Goal: Task Accomplishment & Management: Manage account settings

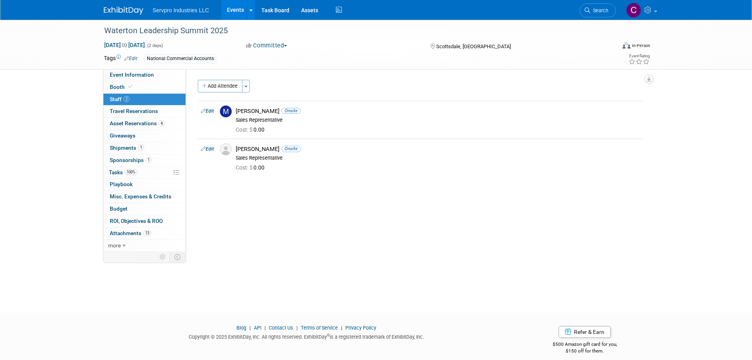
click at [229, 11] on link "Events" at bounding box center [235, 10] width 29 height 20
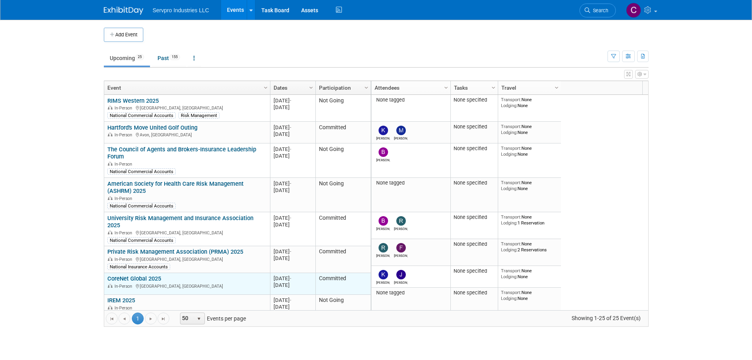
click at [139, 275] on link "CoreNet Global 2025" at bounding box center [134, 278] width 54 height 7
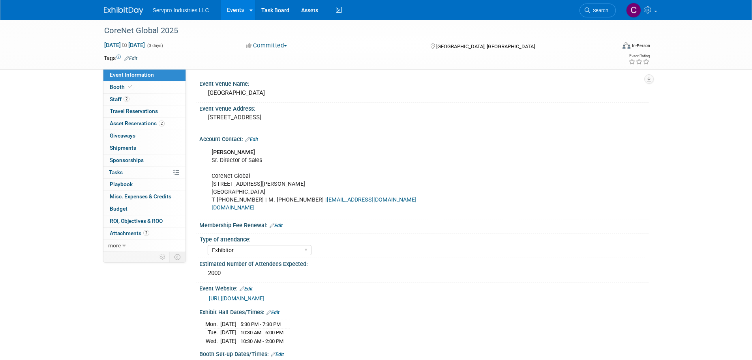
select select "Exhibitor"
click at [118, 98] on span "Staff 2" at bounding box center [120, 99] width 20 height 6
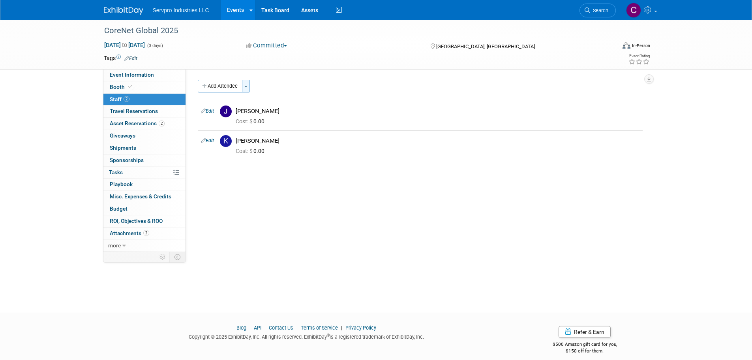
click at [247, 87] on span "button" at bounding box center [245, 87] width 3 height 2
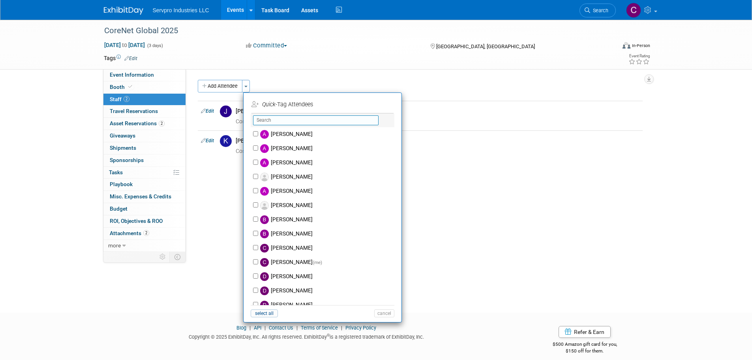
click at [266, 118] on input "text" at bounding box center [315, 120] width 125 height 10
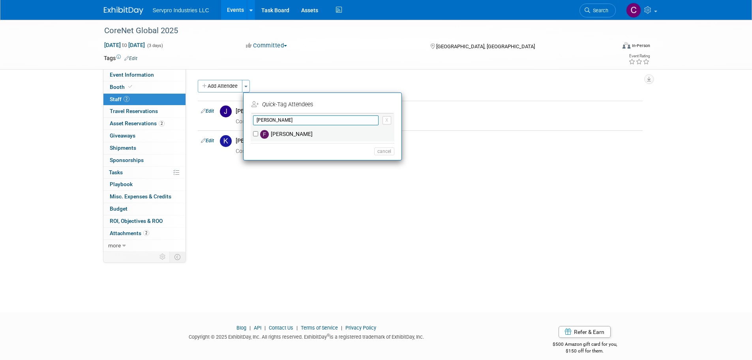
type input "fred"
click at [280, 134] on label "[PERSON_NAME]" at bounding box center [327, 134] width 139 height 14
click at [258, 134] on input "frederick zebro" at bounding box center [255, 133] width 5 height 5
checkbox input "true"
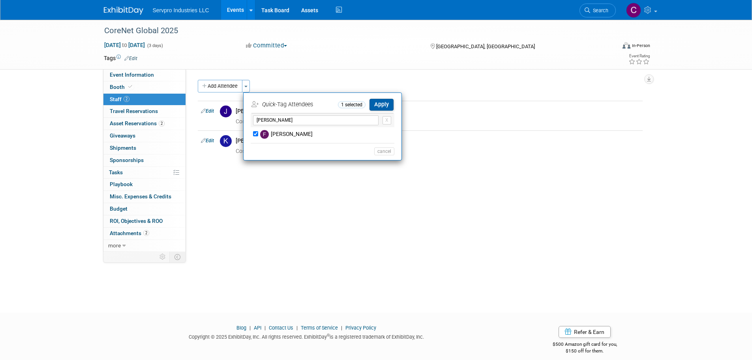
click at [374, 110] on button "Apply" at bounding box center [381, 104] width 24 height 11
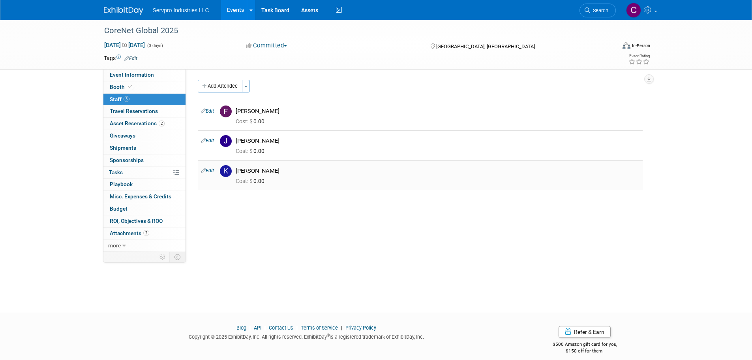
click at [207, 173] on link "Edit" at bounding box center [207, 171] width 13 height 6
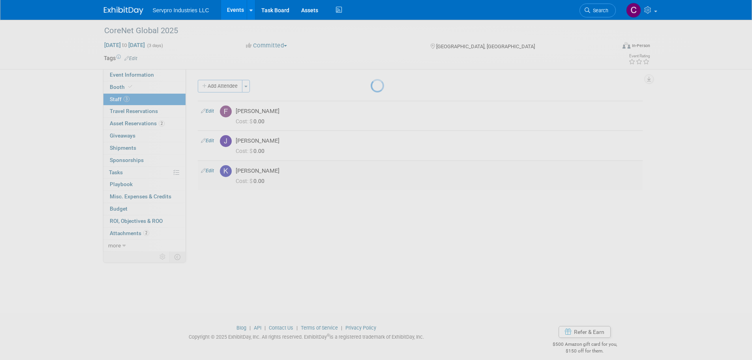
select select "8b7c398a-f9e2-41b7-b51b-bf8a2aec0815"
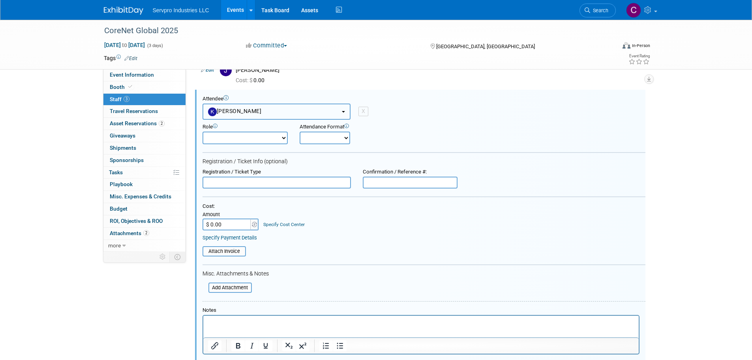
click at [237, 111] on span "[PERSON_NAME]" at bounding box center [235, 111] width 54 height 6
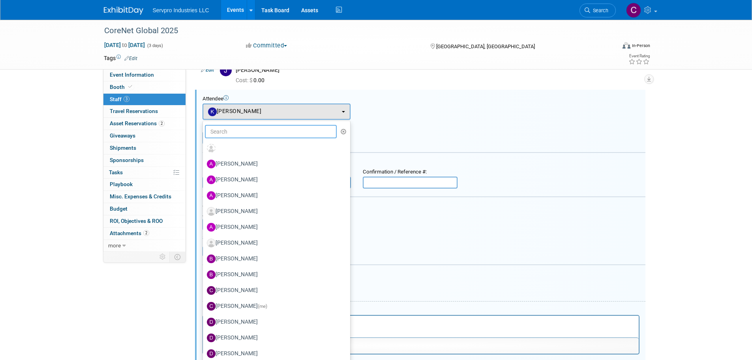
click at [236, 130] on input "text" at bounding box center [271, 131] width 132 height 13
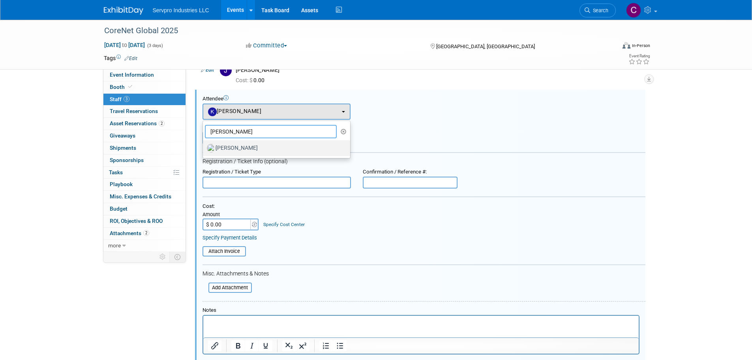
type input "jason"
click at [233, 148] on label "Jason Humphrey" at bounding box center [274, 148] width 135 height 13
click at [204, 148] on input "Jason Humphrey" at bounding box center [201, 146] width 5 height 5
select select "100e29a8-70bd-4aa5-bd86-b327b0bef531"
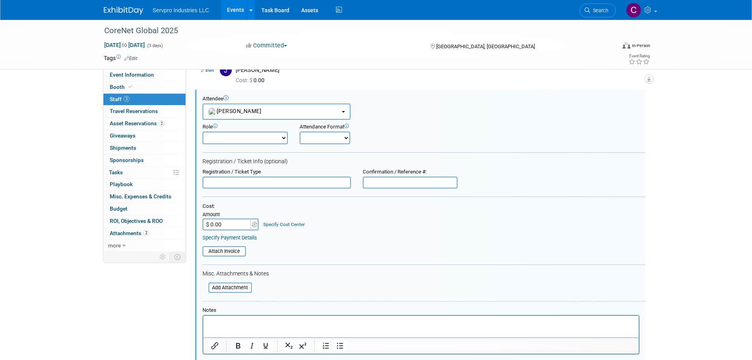
scroll to position [194, 0]
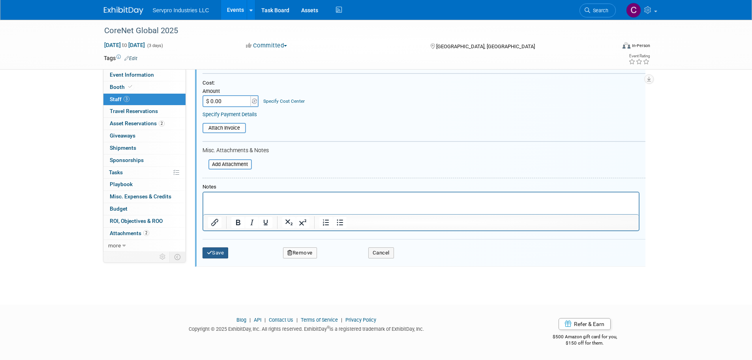
click at [214, 253] on button "Save" at bounding box center [215, 252] width 26 height 11
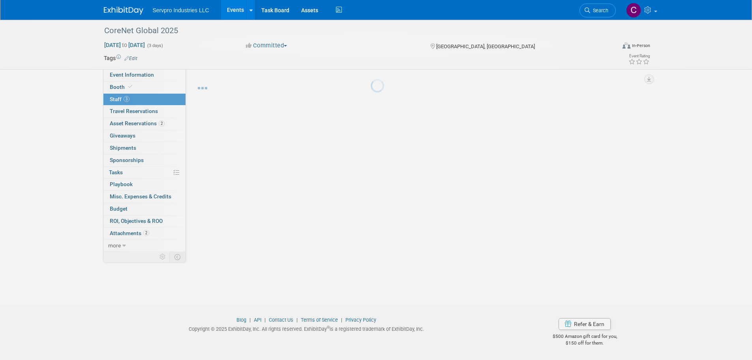
scroll to position [8, 0]
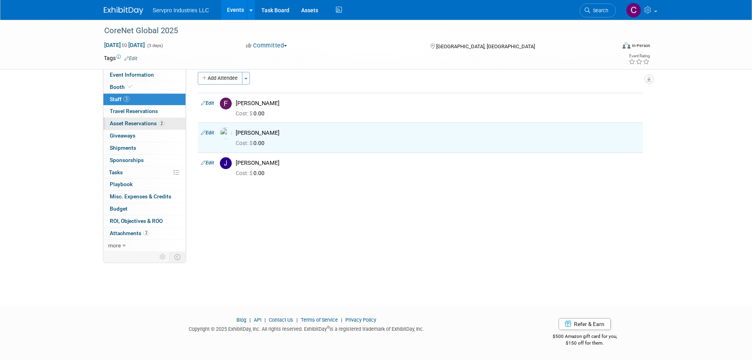
click at [150, 124] on span "Asset Reservations 2" at bounding box center [137, 123] width 55 height 6
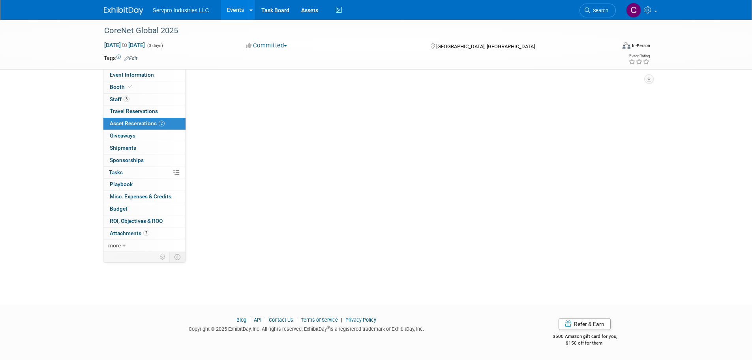
scroll to position [0, 0]
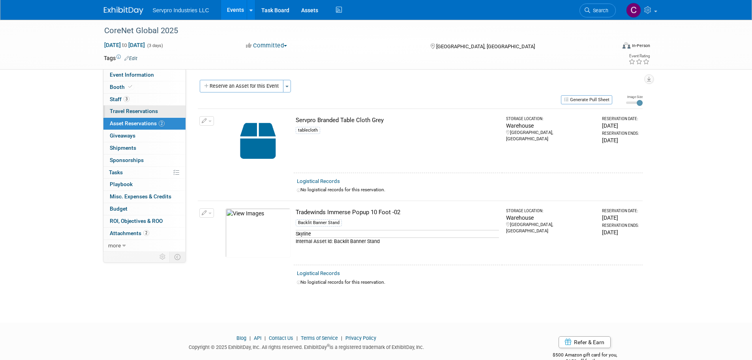
click at [139, 111] on span "Travel Reservations 0" at bounding box center [134, 111] width 48 height 6
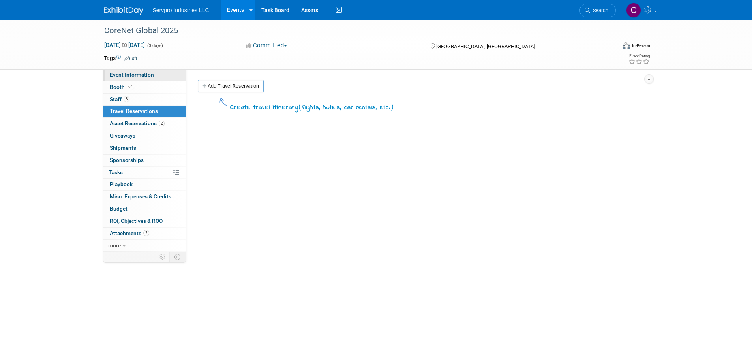
click at [120, 75] on span "Event Information" at bounding box center [132, 74] width 44 height 6
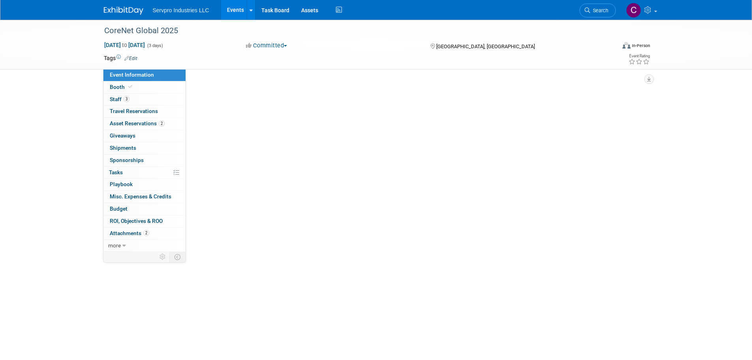
select select "Exhibitor"
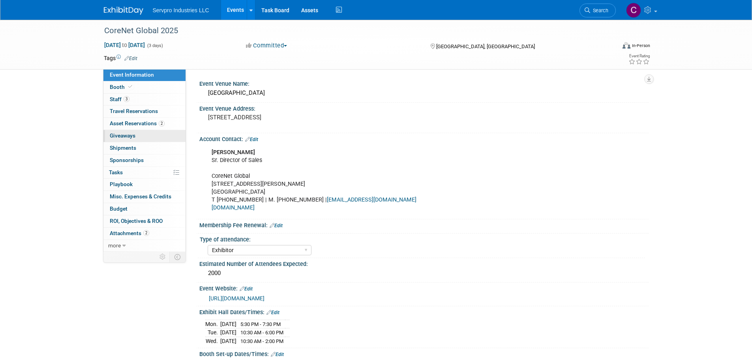
click at [116, 133] on span "Giveaways 0" at bounding box center [123, 135] width 26 height 6
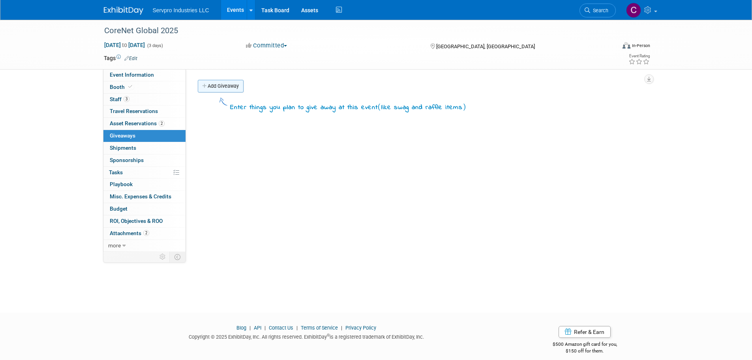
click at [215, 85] on link "Add Giveaway" at bounding box center [221, 86] width 46 height 13
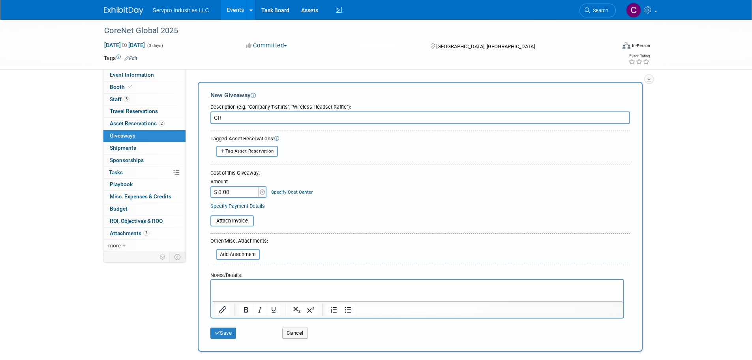
type input "G"
type input "Pen"
click at [236, 149] on span "Tag Asset Reservation" at bounding box center [249, 150] width 49 height 5
select select
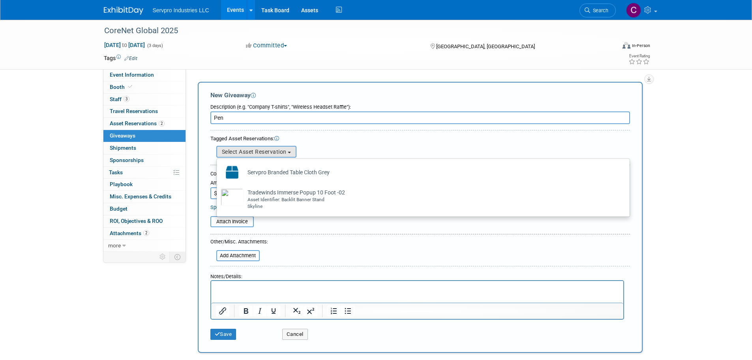
click at [303, 144] on div "Servpro Branded Table Cloth Grey Asset Cost: $ 0.00" at bounding box center [420, 143] width 420 height 3
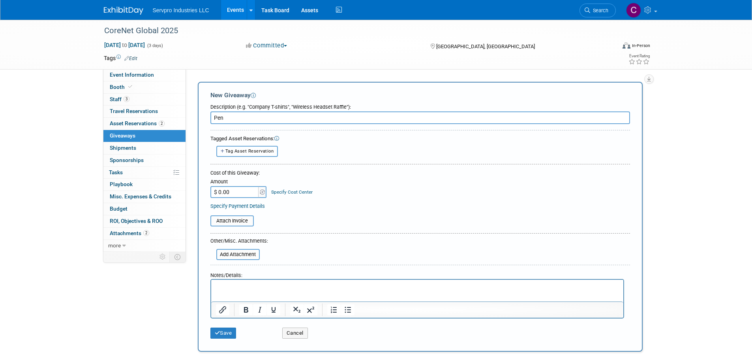
click at [277, 152] on button "Tag Asset Reservation" at bounding box center [247, 151] width 62 height 11
select select
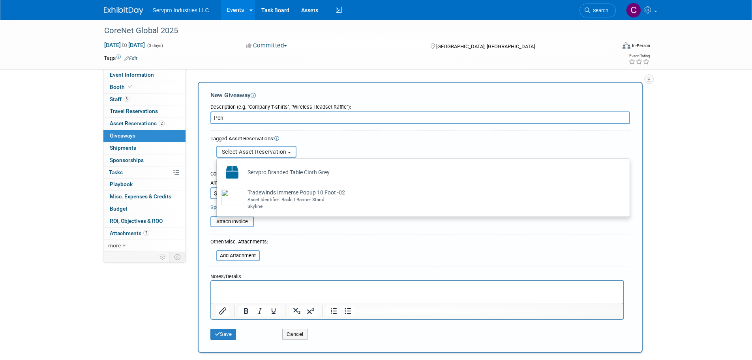
click at [290, 152] on b "button" at bounding box center [289, 153] width 3 height 2
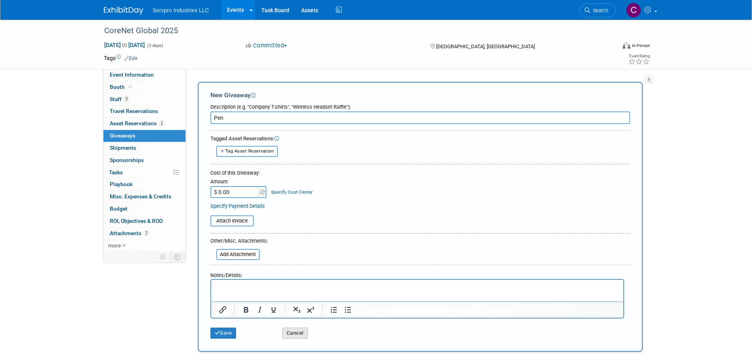
click at [301, 332] on button "Cancel" at bounding box center [295, 332] width 26 height 11
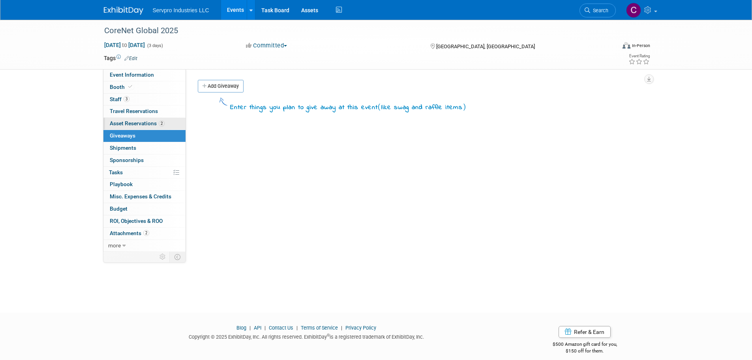
click at [145, 120] on link "2 Asset Reservations 2" at bounding box center [144, 124] width 82 height 12
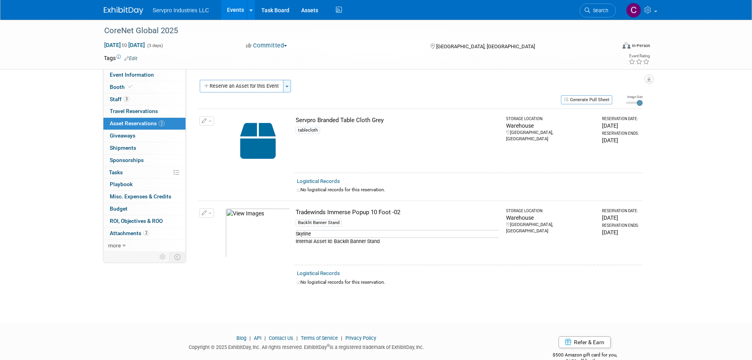
click at [287, 84] on button "Toggle Dropdown" at bounding box center [287, 86] width 8 height 13
click at [311, 103] on link "New asset reservation" at bounding box center [348, 101] width 130 height 13
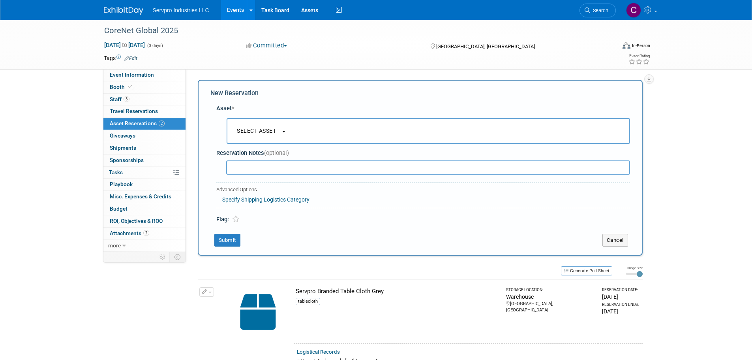
scroll to position [7, 0]
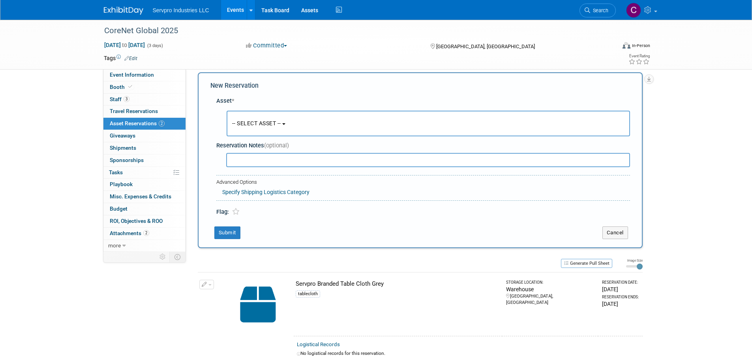
click at [253, 120] on span "-- SELECT ASSET --" at bounding box center [256, 123] width 49 height 6
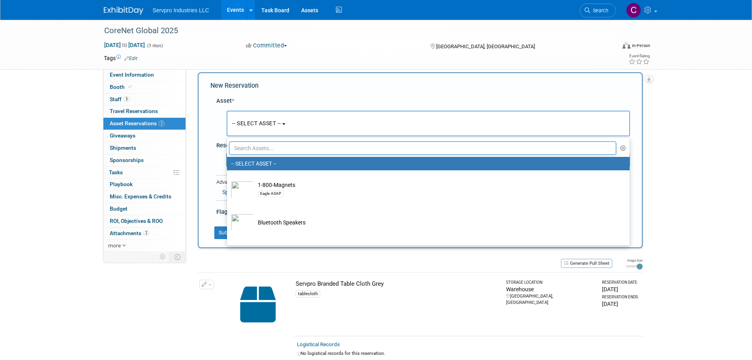
click at [250, 145] on input "text" at bounding box center [423, 147] width 388 height 13
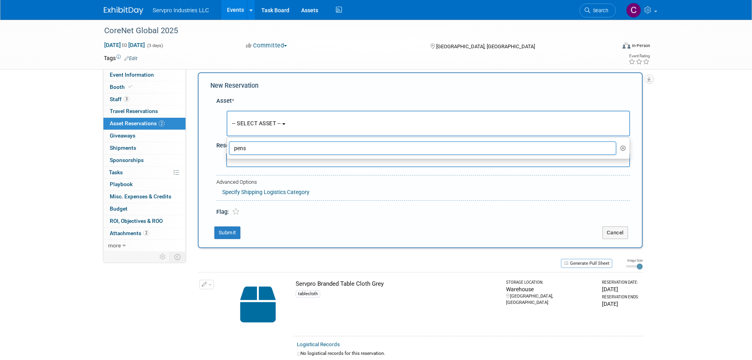
type input "pens"
click at [242, 174] on div "Asset * -- SELECT ASSET -- <table style='display: inline-block; border-style:no…" at bounding box center [420, 155] width 420 height 124
click at [251, 131] on button "-- SELECT ASSET --" at bounding box center [428, 124] width 403 height 26
click at [534, 154] on input "pens" at bounding box center [423, 147] width 388 height 13
click at [286, 119] on button "-- SELECT ASSET --" at bounding box center [428, 124] width 403 height 26
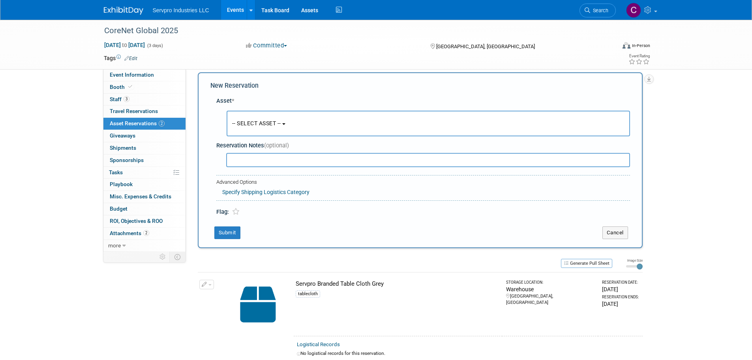
click at [286, 119] on button "-- SELECT ASSET --" at bounding box center [428, 124] width 403 height 26
click at [276, 124] on span "-- SELECT ASSET --" at bounding box center [256, 123] width 49 height 6
drag, startPoint x: 249, startPoint y: 148, endPoint x: 222, endPoint y: 154, distance: 28.3
click at [222, 154] on div "Asset * -- SELECT ASSET -- <table style='display: inline-block; border-style:no…" at bounding box center [420, 155] width 420 height 124
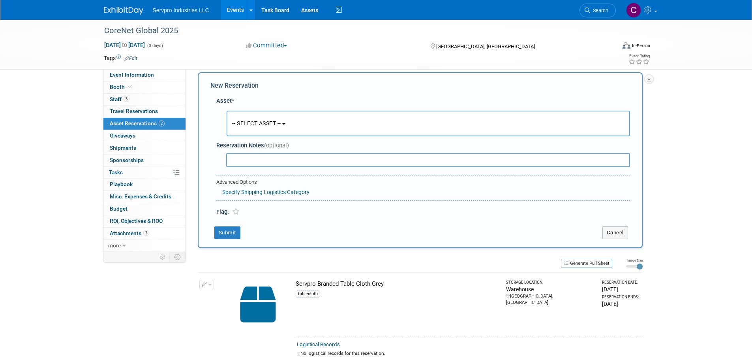
click at [270, 122] on span "-- SELECT ASSET --" at bounding box center [256, 123] width 49 height 6
click at [624, 144] on button "button" at bounding box center [622, 148] width 9 height 12
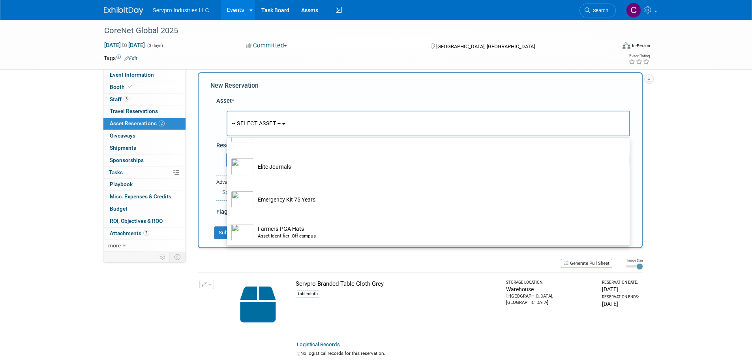
scroll to position [458, 0]
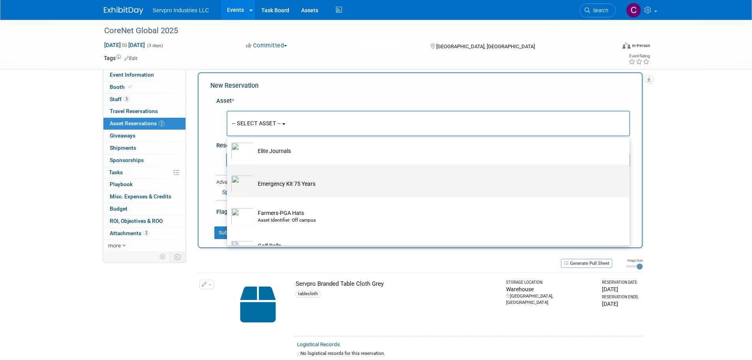
click at [303, 192] on td "Emergency Kit 75 Years" at bounding box center [434, 183] width 360 height 17
click at [228, 174] on input "Emergency Kit 75 Years" at bounding box center [225, 171] width 5 height 5
select select "10724496"
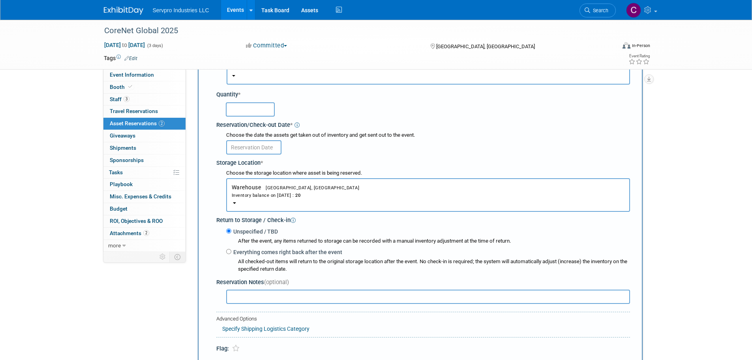
scroll to position [7, 0]
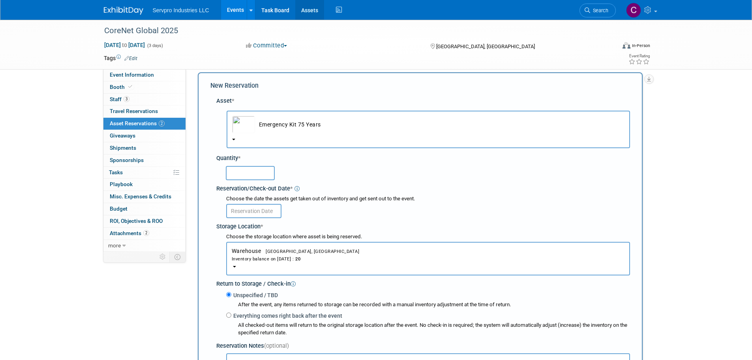
click at [302, 13] on link "Assets" at bounding box center [309, 10] width 29 height 20
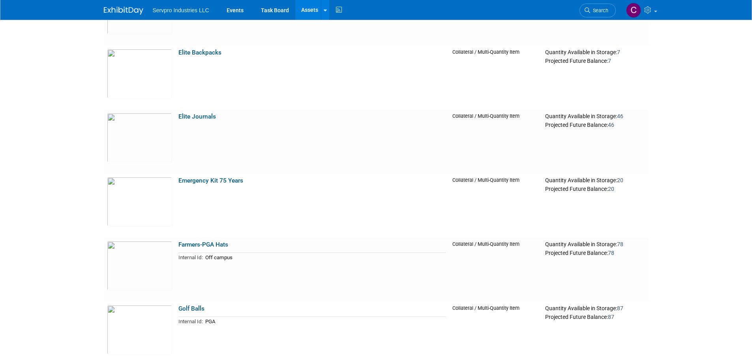
scroll to position [738, 0]
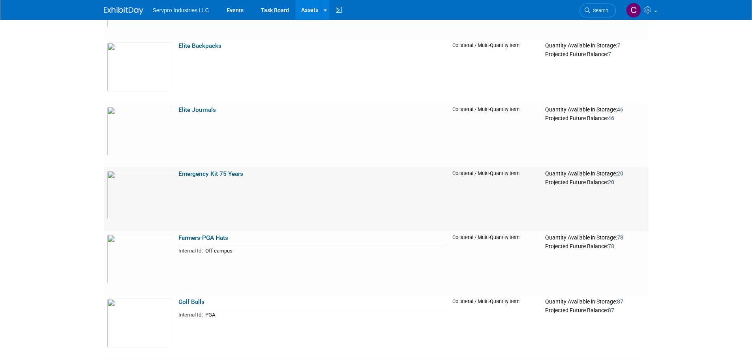
click at [205, 173] on link "Emergency Kit 75 Years" at bounding box center [210, 173] width 65 height 7
click at [228, 10] on link "Events" at bounding box center [235, 10] width 29 height 20
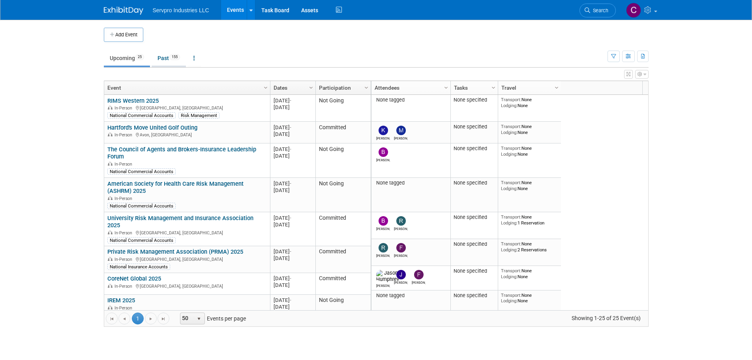
click at [163, 61] on link "Past 155" at bounding box center [169, 58] width 34 height 15
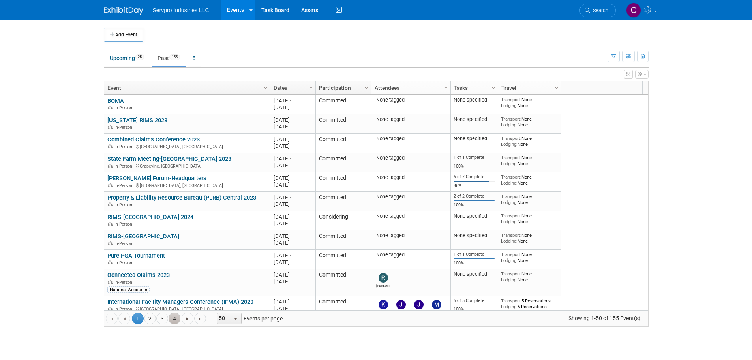
click at [170, 320] on link "4" at bounding box center [175, 318] width 12 height 12
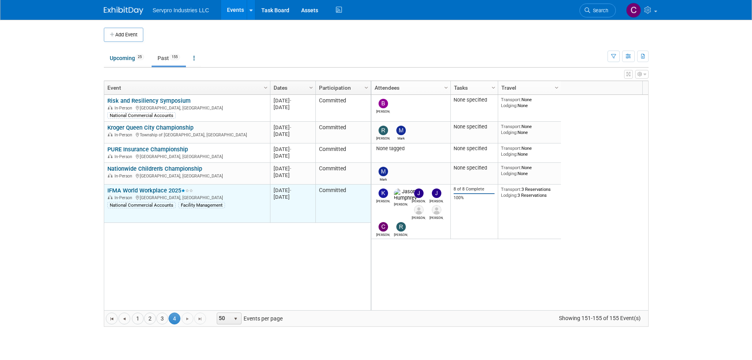
click at [133, 192] on link "IFMA World Workplace 2025" at bounding box center [150, 190] width 86 height 7
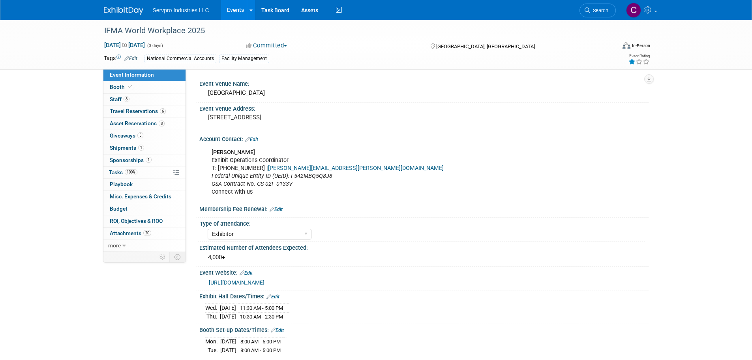
select select "Exhibitor"
select select "Linked In"
click at [128, 121] on span "Asset Reservations 8" at bounding box center [137, 123] width 55 height 6
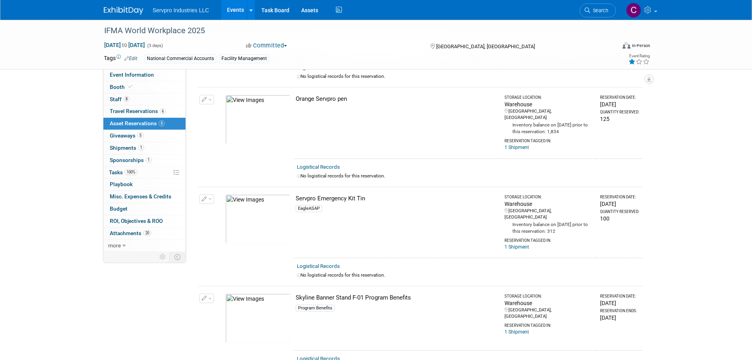
scroll to position [322, 0]
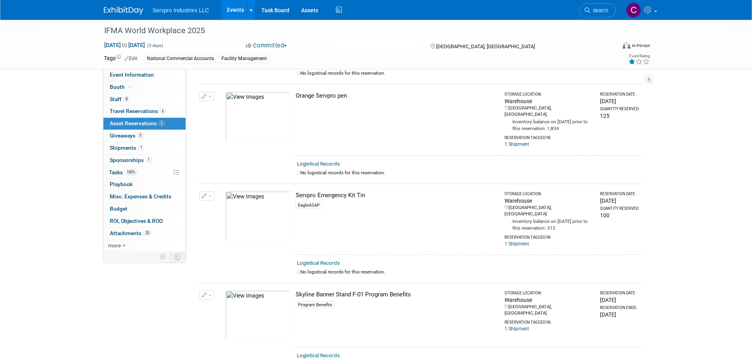
drag, startPoint x: 370, startPoint y: 167, endPoint x: 291, endPoint y: 167, distance: 78.9
click at [291, 184] on tr "Change Reservation Manage Logistical Records Cancel Reservation" at bounding box center [420, 219] width 445 height 71
copy tr "10046880-10724478-29060c4a-20c2-4789-a5ed-7be78c25234e.jpg Servpro Emergency Ki…"
click at [238, 9] on link "Events" at bounding box center [235, 10] width 29 height 20
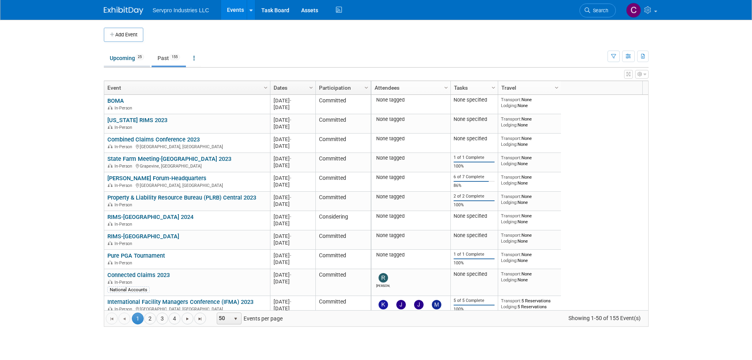
click at [135, 60] on link "Upcoming 25" at bounding box center [127, 58] width 46 height 15
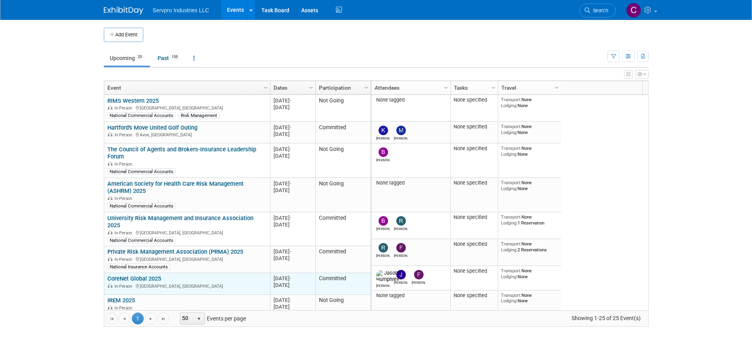
click at [130, 275] on link "CoreNet Global 2025" at bounding box center [134, 278] width 54 height 7
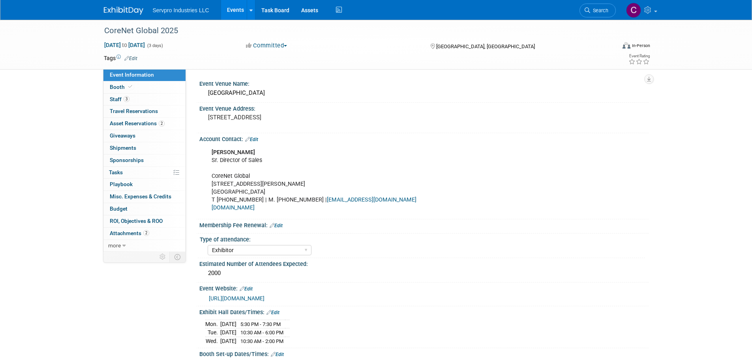
select select "Exhibitor"
click at [134, 123] on span "Asset Reservations 2" at bounding box center [137, 123] width 55 height 6
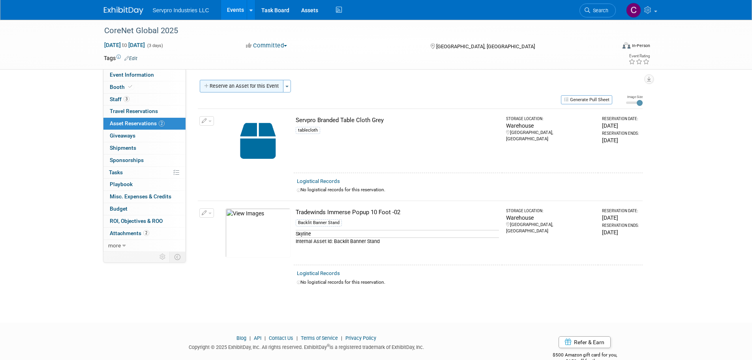
click at [251, 84] on button "Reserve an Asset for this Event" at bounding box center [242, 86] width 84 height 13
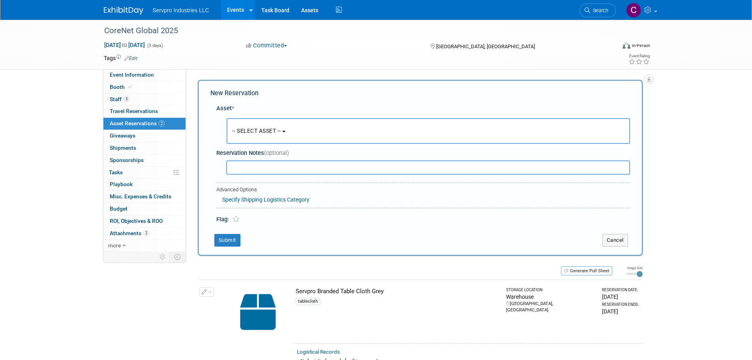
scroll to position [7, 0]
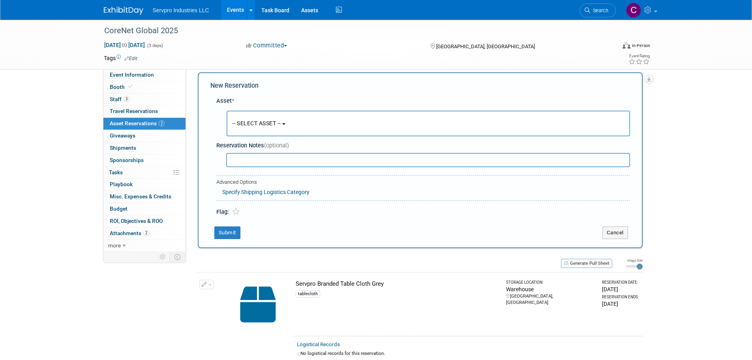
click at [264, 126] on span "-- SELECT ASSET --" at bounding box center [256, 123] width 49 height 6
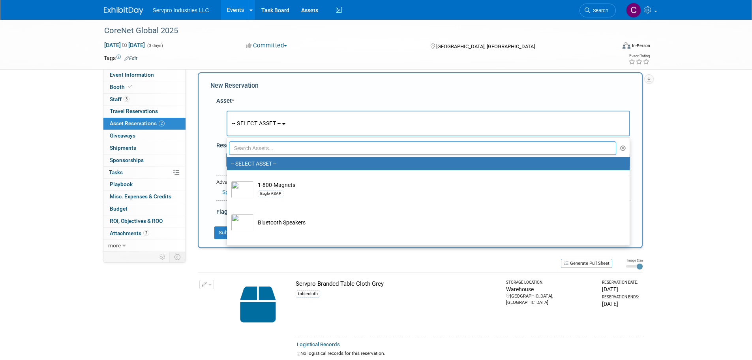
click at [263, 144] on input "text" at bounding box center [423, 147] width 388 height 13
paste input "Servpro Emergency Kit Tin"
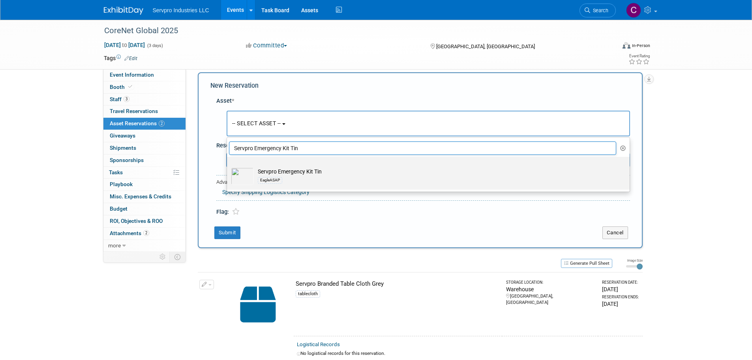
type input "Servpro Emergency Kit Tin"
click at [245, 168] on img at bounding box center [242, 175] width 23 height 17
click at [228, 166] on input "Servpro Emergency Kit Tin EagleASAP" at bounding box center [225, 163] width 5 height 5
select select "10724478"
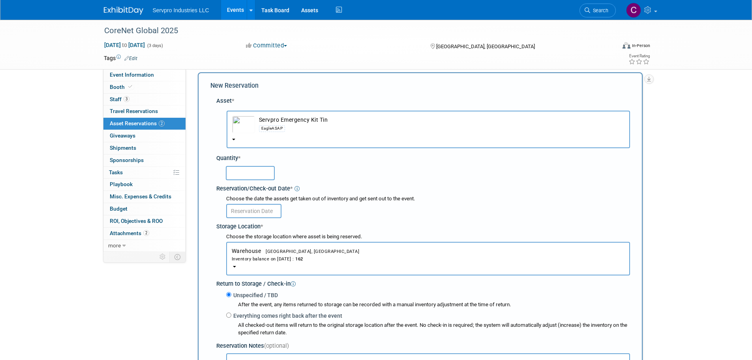
click at [245, 168] on input "text" at bounding box center [250, 173] width 49 height 14
type input "162"
click at [248, 212] on body "Servpro Industries LLC Events Add Event Bulk Upload Events Shareable Event Boar…" at bounding box center [376, 173] width 752 height 360
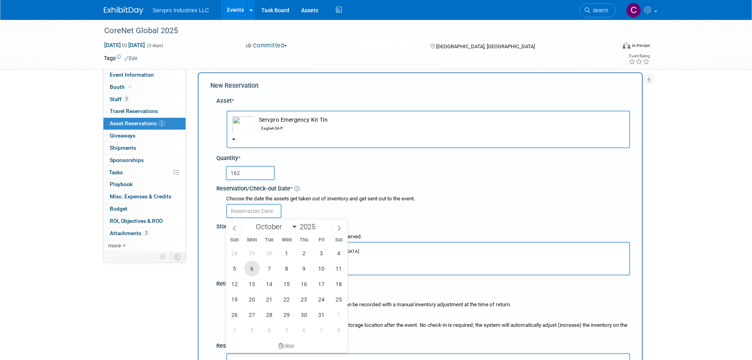
click at [251, 266] on span "6" at bounding box center [251, 267] width 15 height 15
type input "Oct 6, 2025"
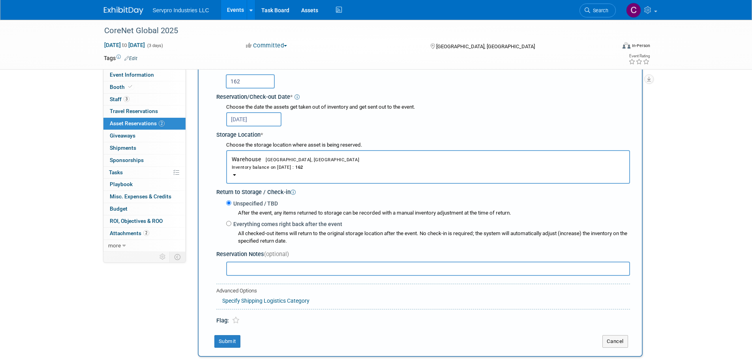
scroll to position [139, 0]
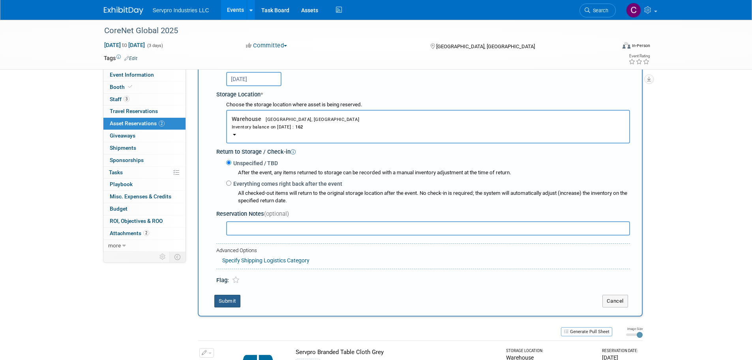
click at [222, 301] on button "Submit" at bounding box center [227, 300] width 26 height 13
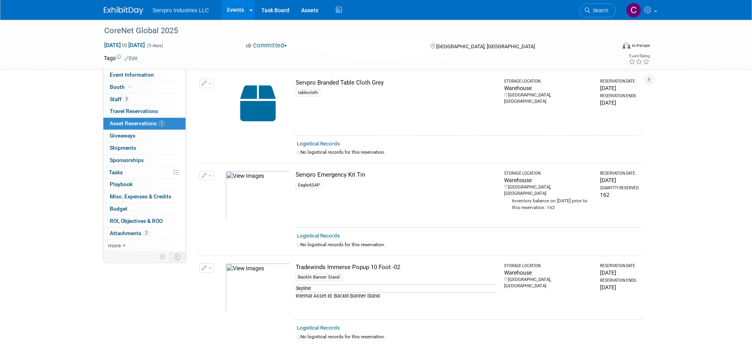
scroll to position [13, 0]
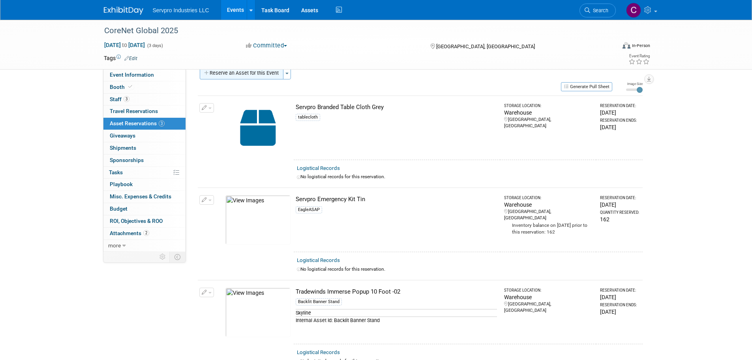
click at [245, 73] on button "Reserve an Asset for this Event" at bounding box center [242, 73] width 84 height 13
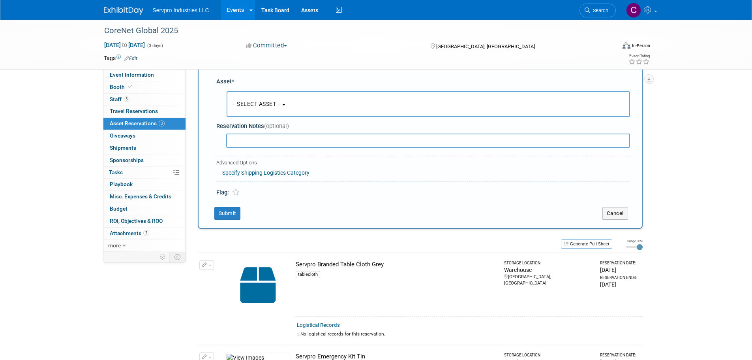
scroll to position [7, 0]
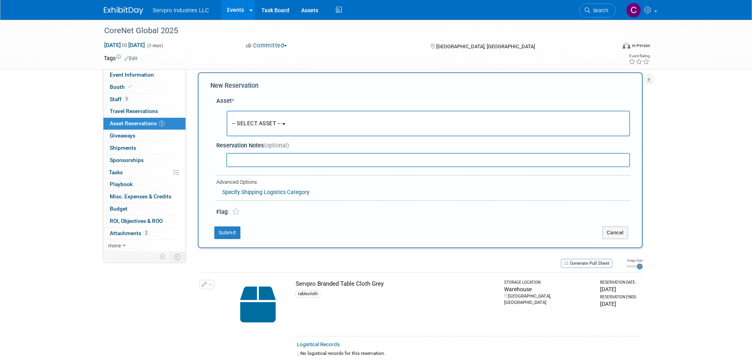
click at [259, 125] on span "-- SELECT ASSET --" at bounding box center [256, 123] width 49 height 6
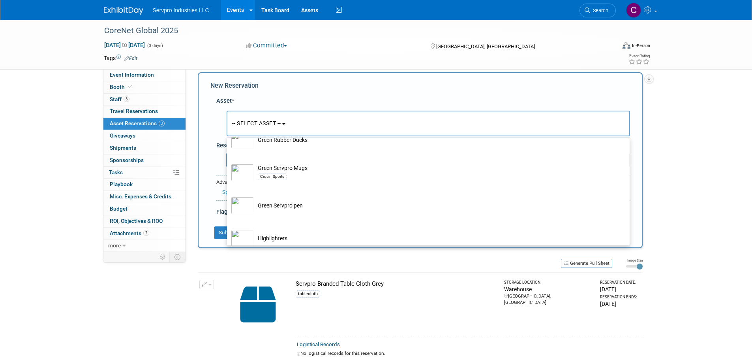
scroll to position [611, 0]
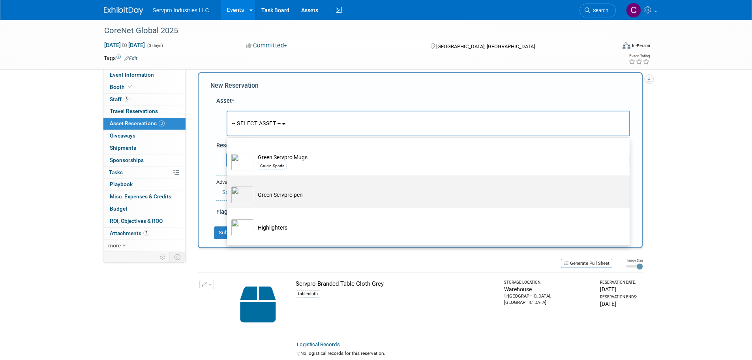
click at [286, 196] on td "Green Servpro pen" at bounding box center [434, 194] width 360 height 17
click at [228, 185] on input "Green Servpro pen" at bounding box center [225, 182] width 5 height 5
select select "10722906"
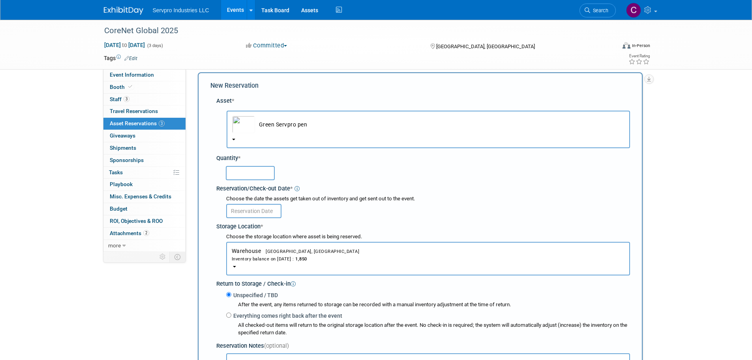
click at [249, 176] on input "text" at bounding box center [250, 173] width 49 height 14
click at [341, 158] on div "Quantity *" at bounding box center [423, 158] width 414 height 8
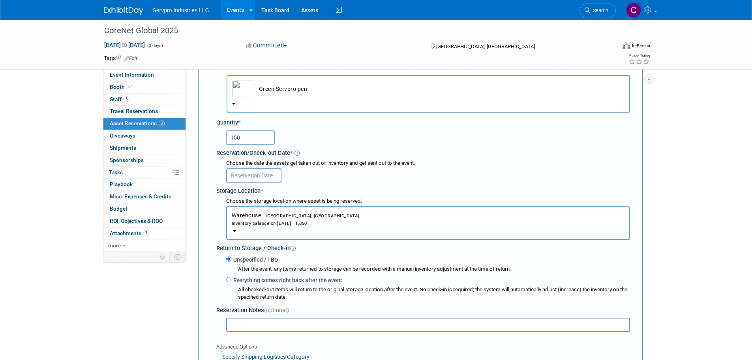
scroll to position [35, 0]
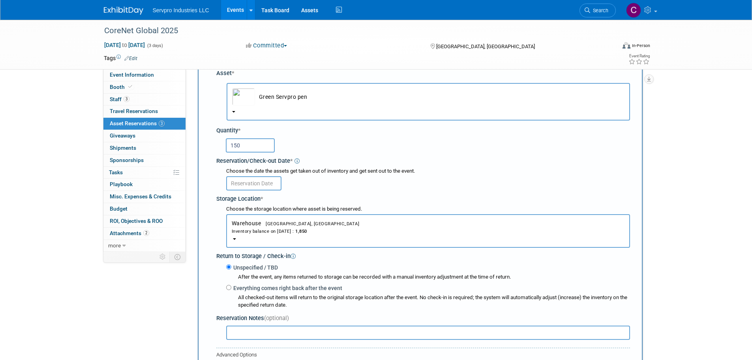
drag, startPoint x: 244, startPoint y: 146, endPoint x: 211, endPoint y: 148, distance: 33.3
click at [211, 148] on div "Asset * -- SELECT ASSET -- <table style='display: inline-block; border-style:no…" at bounding box center [420, 227] width 420 height 324
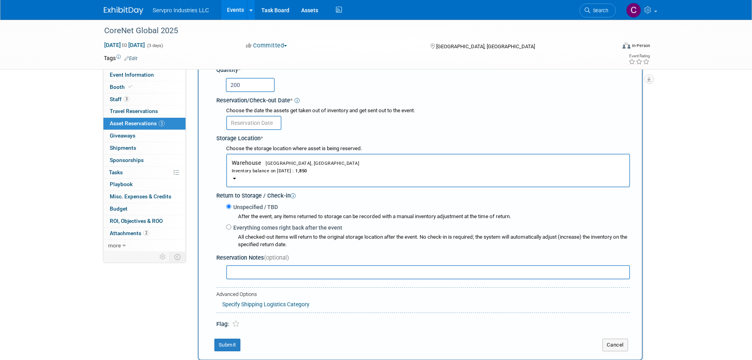
scroll to position [137, 0]
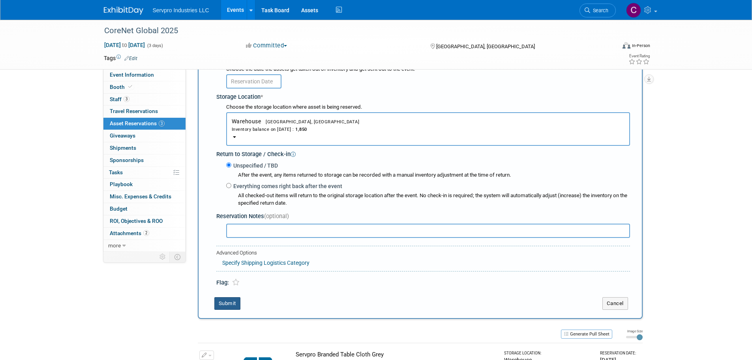
type input "200"
drag, startPoint x: 225, startPoint y: 303, endPoint x: 219, endPoint y: 134, distance: 169.0
click at [219, 134] on div "New Reservation Asset * -- SELECT ASSET -- <table style='display: inline-block;…" at bounding box center [420, 131] width 445 height 376
click at [248, 84] on input "text" at bounding box center [253, 81] width 55 height 14
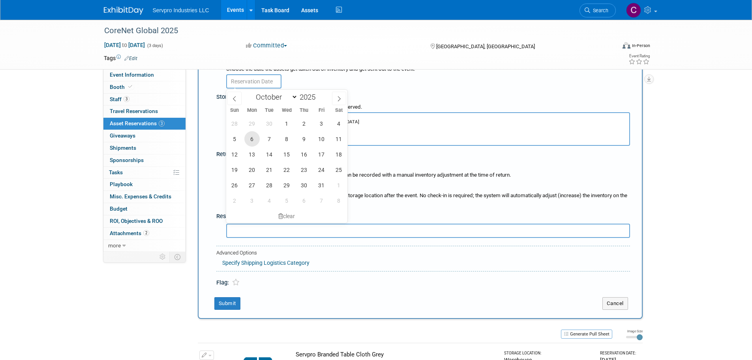
click at [252, 144] on span "6" at bounding box center [251, 138] width 15 height 15
type input "Oct 6, 2025"
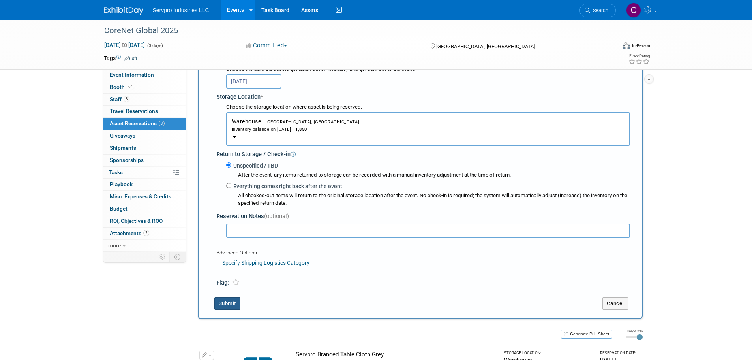
click at [227, 306] on button "Submit" at bounding box center [227, 303] width 26 height 13
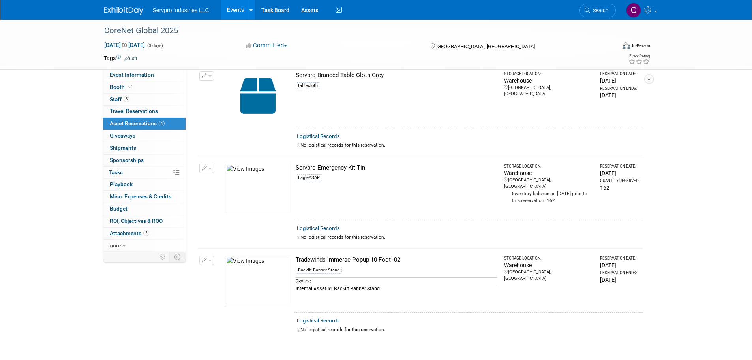
scroll to position [10, 0]
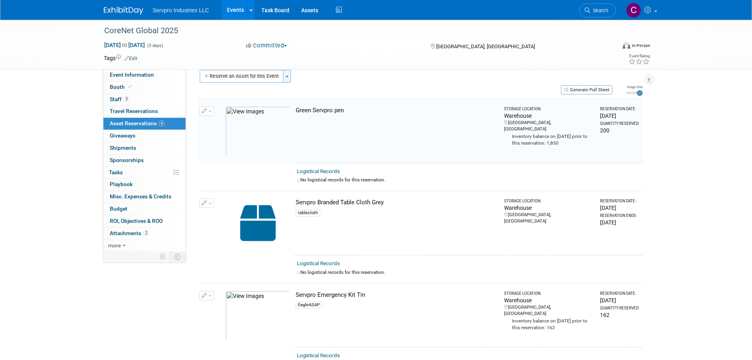
click at [285, 75] on button "Toggle Dropdown" at bounding box center [287, 76] width 8 height 13
click at [265, 79] on button "Reserve an Asset for this Event" at bounding box center [242, 76] width 84 height 13
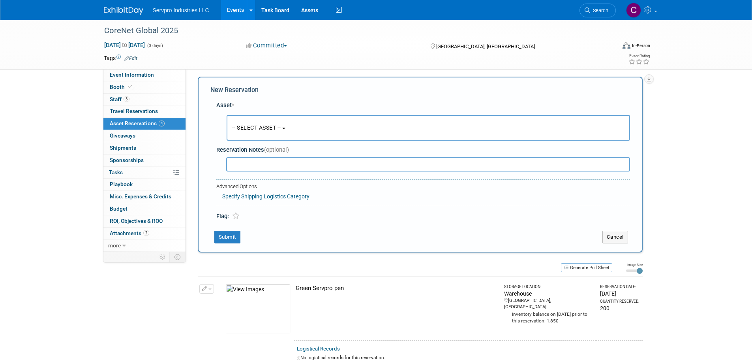
scroll to position [7, 0]
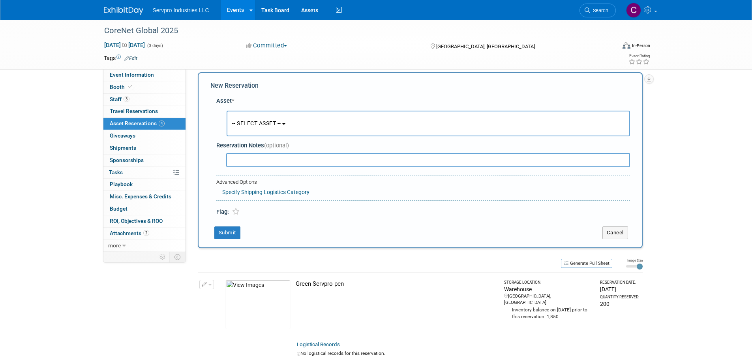
click at [256, 119] on button "-- SELECT ASSET --" at bounding box center [428, 124] width 403 height 26
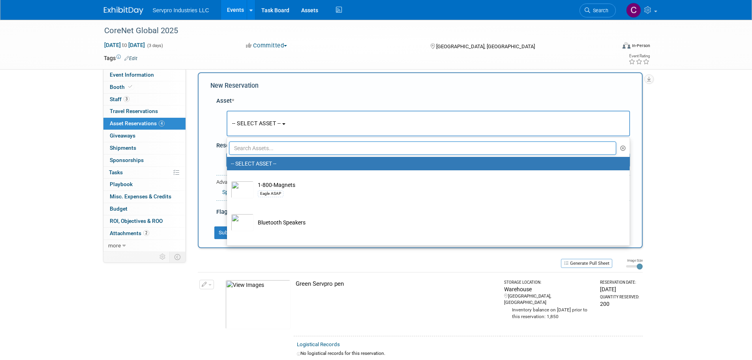
click at [268, 145] on input "text" at bounding box center [423, 147] width 388 height 13
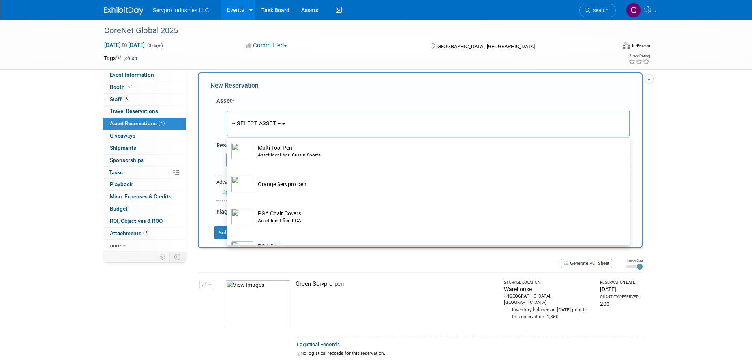
scroll to position [1097, 0]
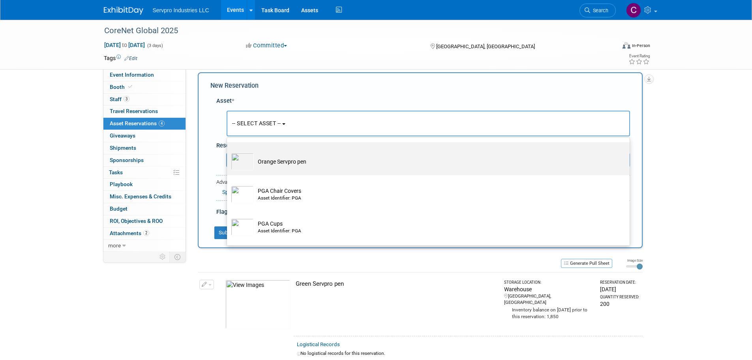
click at [290, 168] on td "Orange Servpro pen" at bounding box center [434, 161] width 360 height 17
click at [228, 152] on input "Orange Servpro pen" at bounding box center [225, 148] width 5 height 5
select select "10722907"
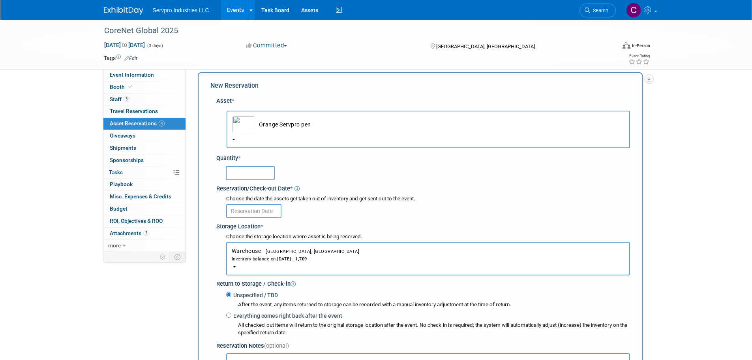
click at [256, 172] on input "text" at bounding box center [250, 173] width 49 height 14
type input "150"
click at [264, 214] on input "text" at bounding box center [253, 211] width 55 height 14
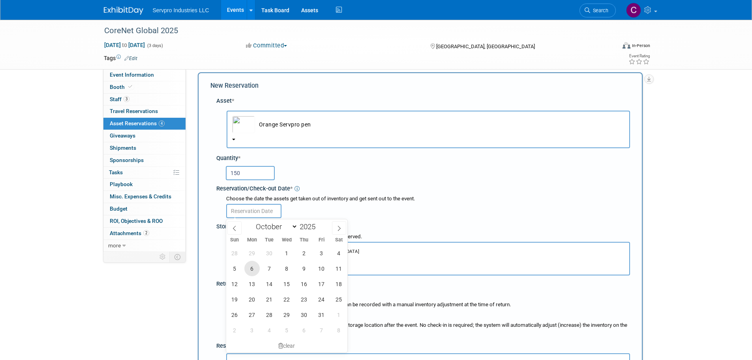
click at [252, 270] on span "6" at bounding box center [251, 267] width 15 height 15
type input "Oct 6, 2025"
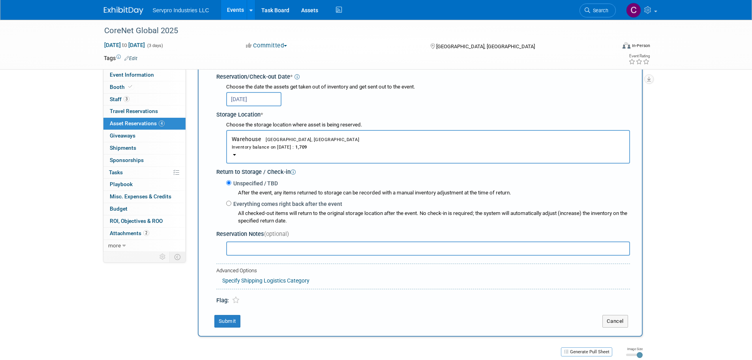
scroll to position [172, 0]
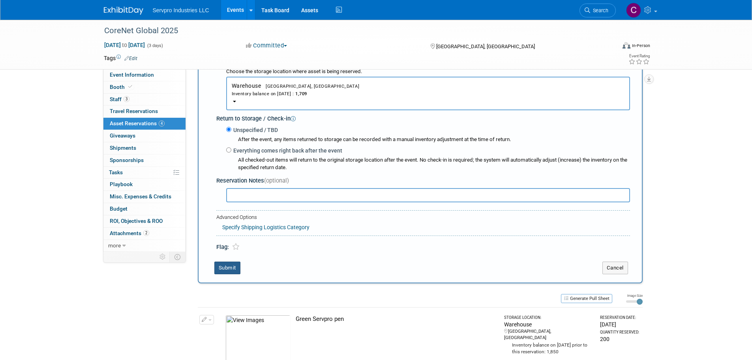
click at [225, 262] on button "Submit" at bounding box center [227, 267] width 26 height 13
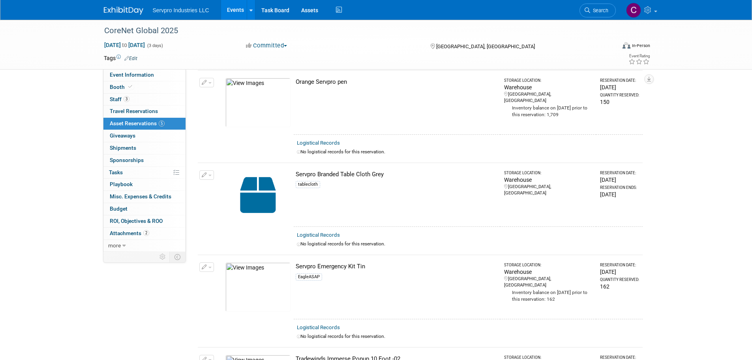
scroll to position [135, 0]
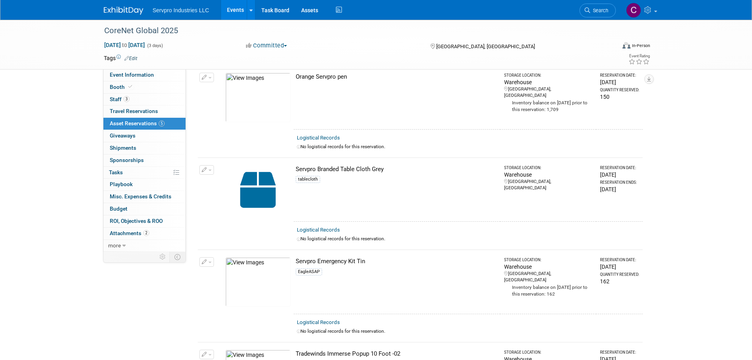
click at [210, 170] on span "button" at bounding box center [209, 170] width 3 height 2
click at [231, 204] on span "Cancel Reservation" at bounding box center [240, 207] width 51 height 6
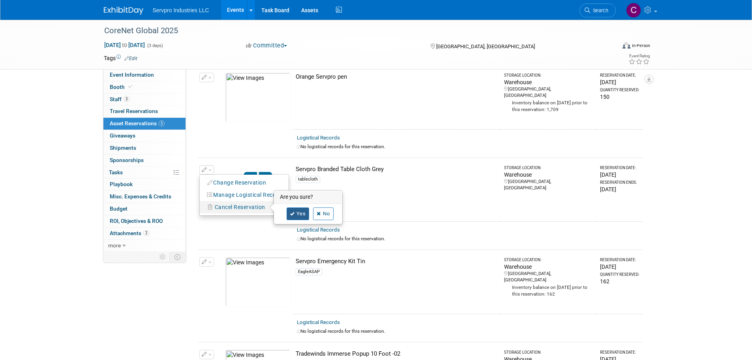
click at [300, 210] on link "Yes" at bounding box center [298, 213] width 23 height 13
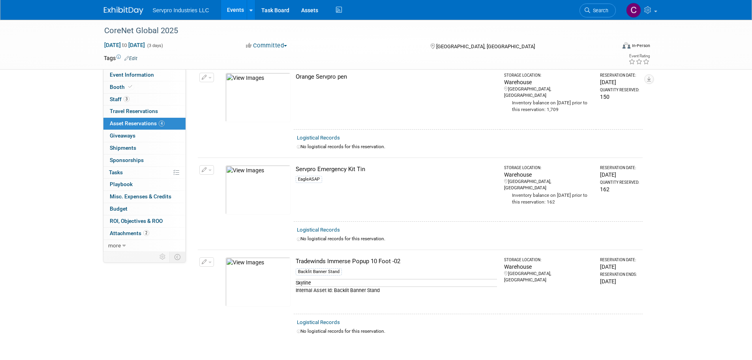
click at [252, 279] on img at bounding box center [257, 281] width 65 height 49
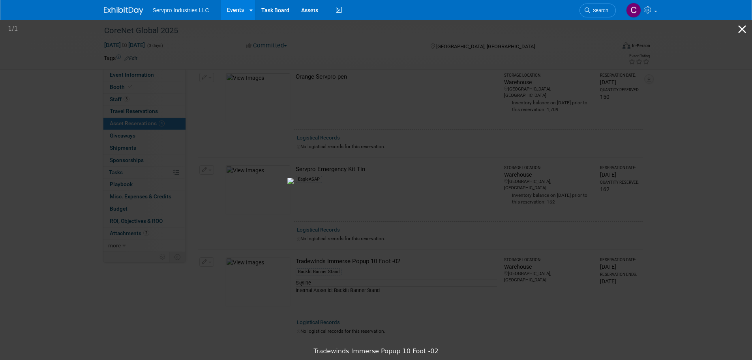
click at [740, 30] on button "Close gallery" at bounding box center [742, 29] width 20 height 19
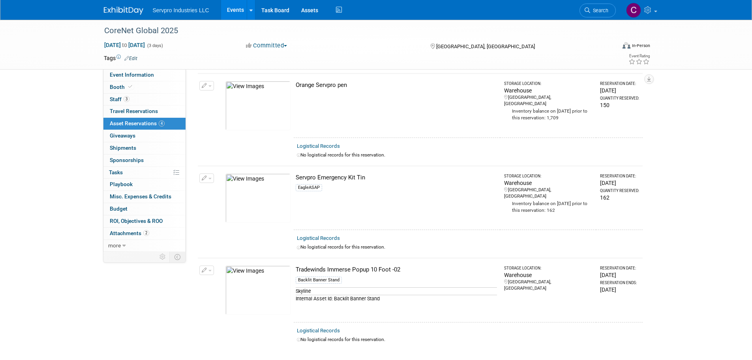
scroll to position [140, 0]
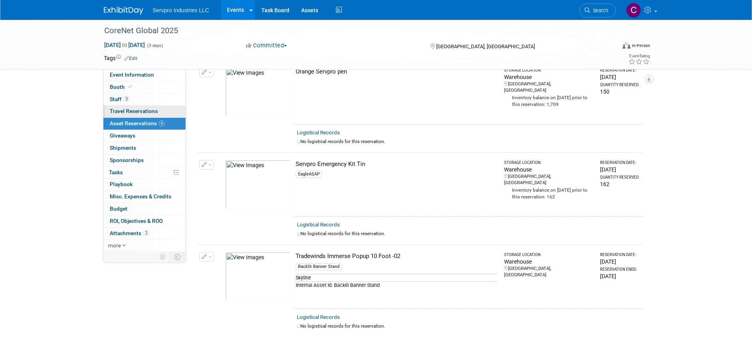
click at [151, 109] on span "Travel Reservations 0" at bounding box center [134, 111] width 48 height 6
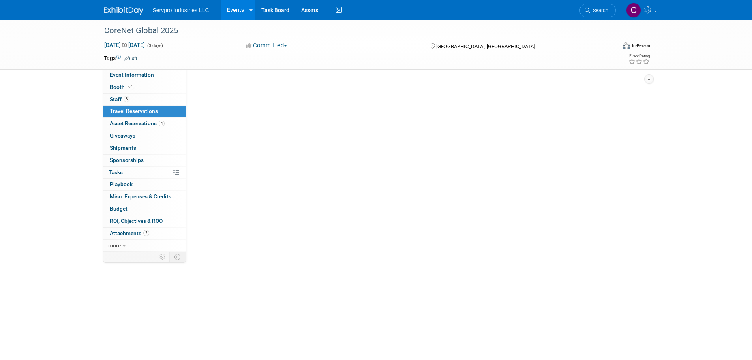
scroll to position [0, 0]
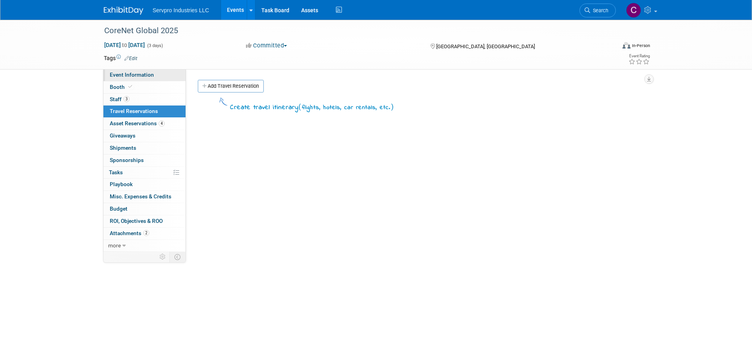
click at [129, 73] on span "Event Information" at bounding box center [132, 74] width 44 height 6
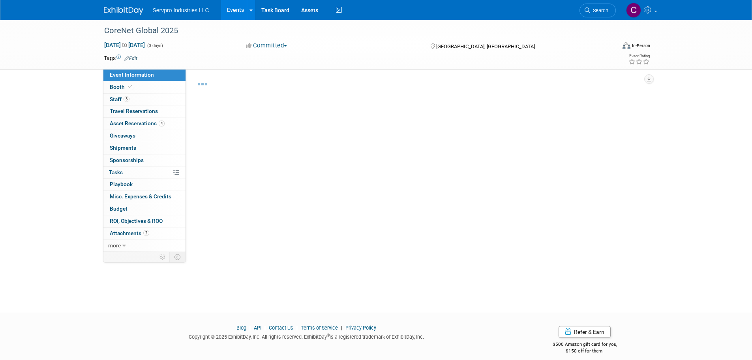
select select "Exhibitor"
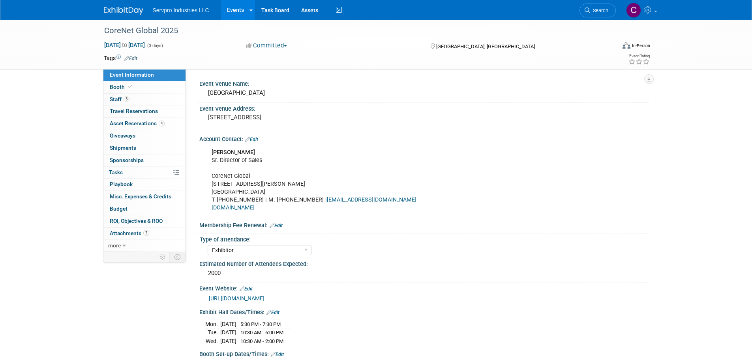
click at [246, 295] on link "https://www.corenetglobal.org/attend-summits-events/2025-global-north-america-s…" at bounding box center [237, 298] width 56 height 6
click at [120, 112] on span "Travel Reservations 0" at bounding box center [134, 111] width 48 height 6
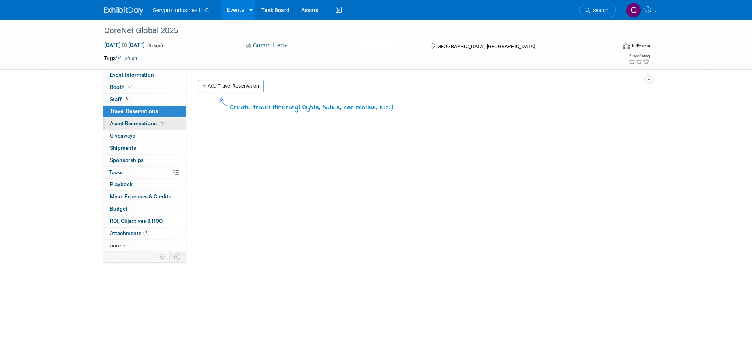
click at [139, 121] on span "Asset Reservations 4" at bounding box center [137, 123] width 55 height 6
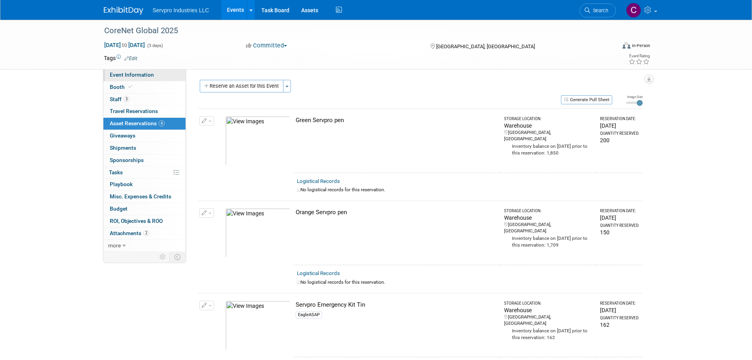
click at [118, 74] on span "Event Information" at bounding box center [132, 74] width 44 height 6
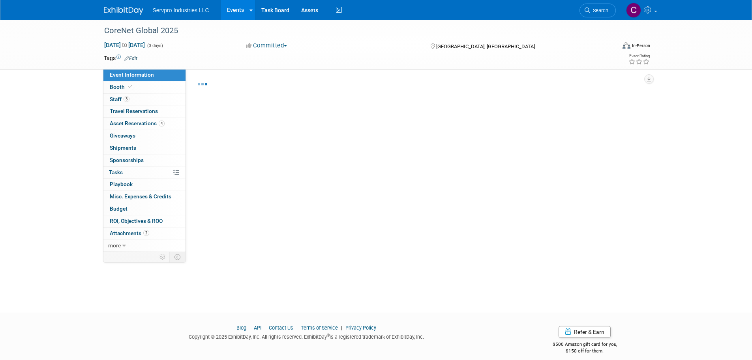
select select "Exhibitor"
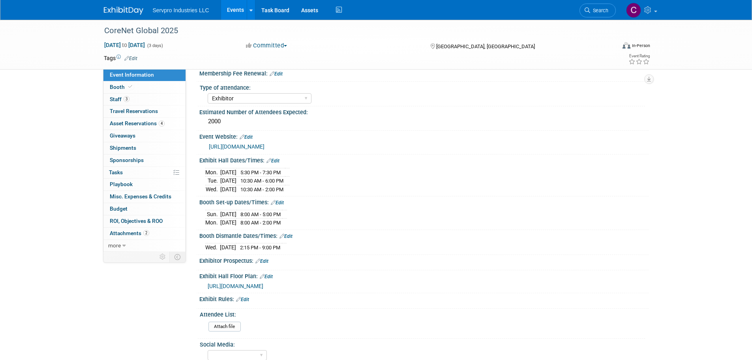
scroll to position [162, 0]
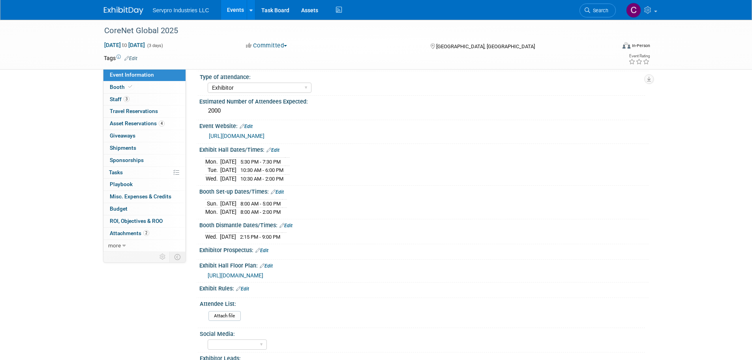
drag, startPoint x: 307, startPoint y: 272, endPoint x: 208, endPoint y: 273, distance: 99.5
click at [208, 273] on div "https://na2025summit.expofp.com/" at bounding box center [425, 274] width 435 height 9
copy span "https://na2025summit.expofp.com/"
click at [232, 7] on link "Events" at bounding box center [235, 10] width 29 height 20
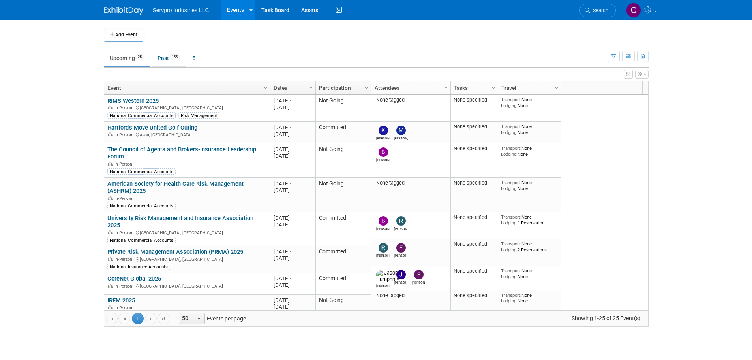
click at [164, 54] on link "Past 155" at bounding box center [169, 58] width 34 height 15
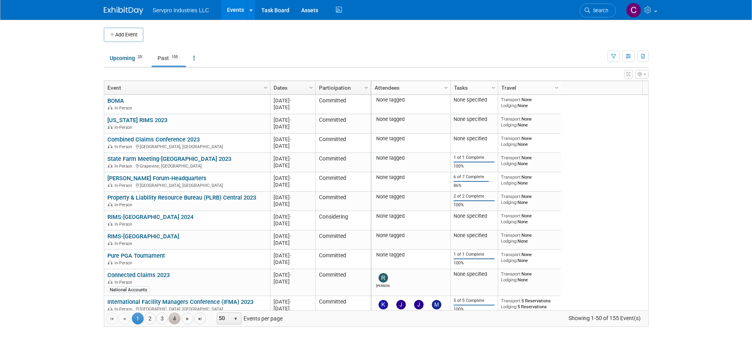
click at [175, 319] on link "4" at bounding box center [175, 318] width 12 height 12
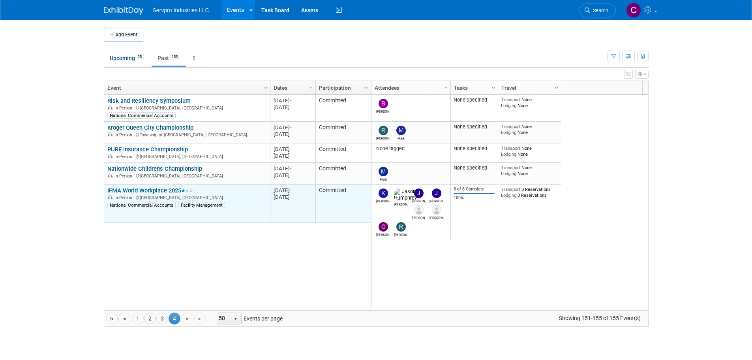
click at [157, 187] on link "IFMA World Workplace 2025" at bounding box center [150, 190] width 86 height 7
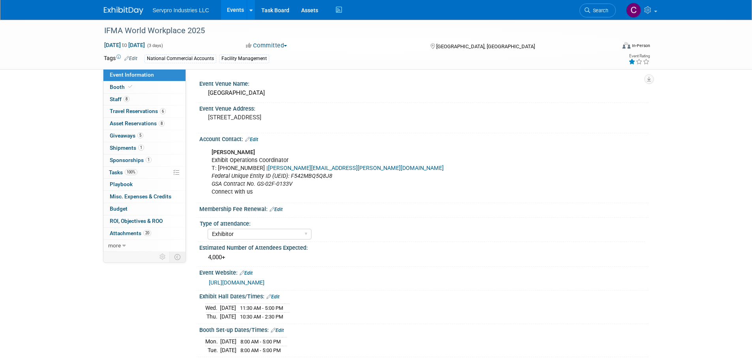
select select "Exhibitor"
select select "Linked In"
click at [121, 123] on span "Asset Reservations 8" at bounding box center [137, 123] width 55 height 6
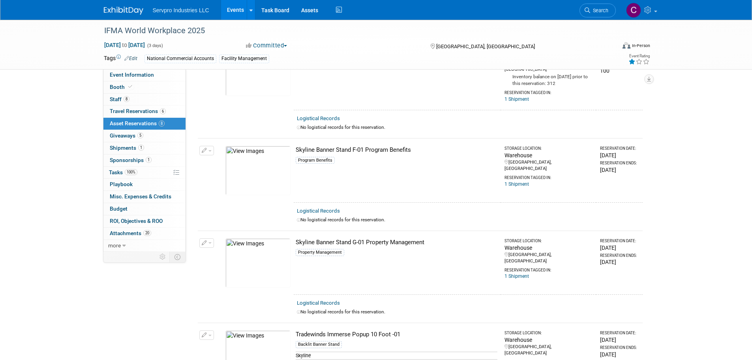
scroll to position [546, 0]
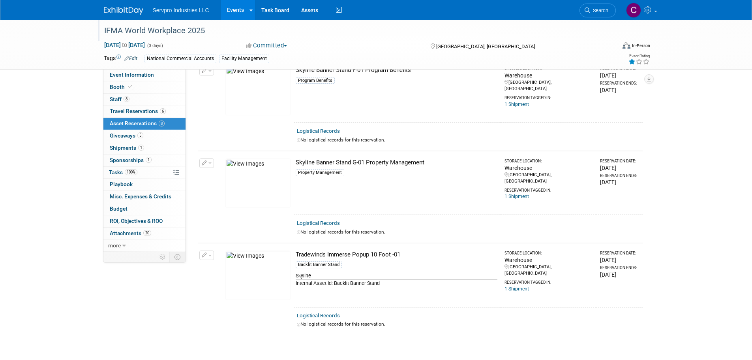
click at [239, 38] on div "IFMA World Workplace 2025" at bounding box center [352, 31] width 502 height 14
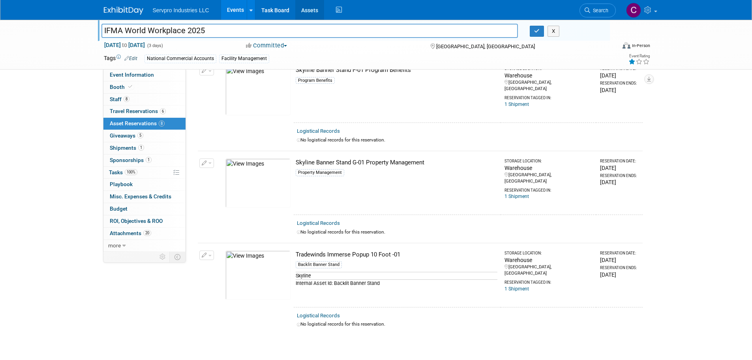
click at [302, 5] on link "Assets" at bounding box center [309, 10] width 29 height 20
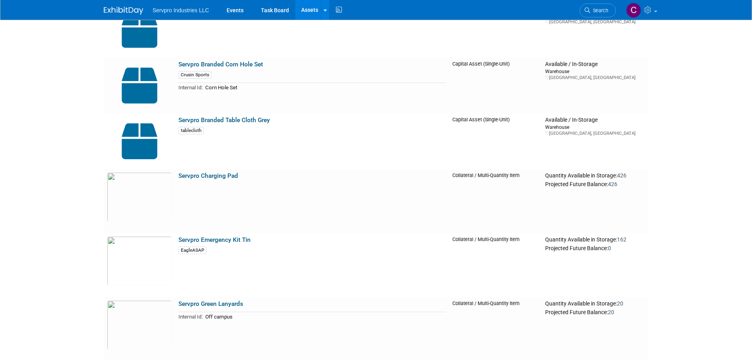
scroll to position [2671, 0]
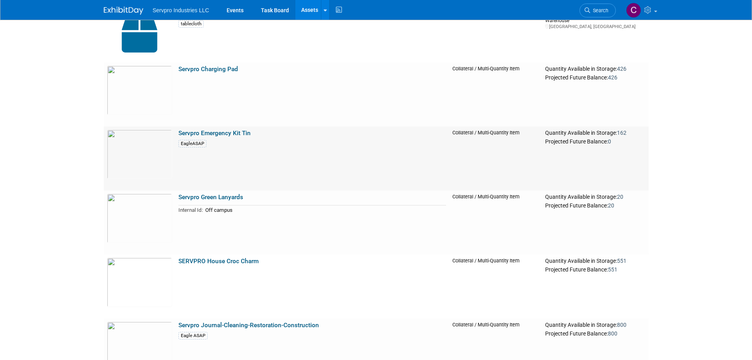
click at [187, 132] on link "Servpro Emergency Kit Tin" at bounding box center [214, 132] width 72 height 7
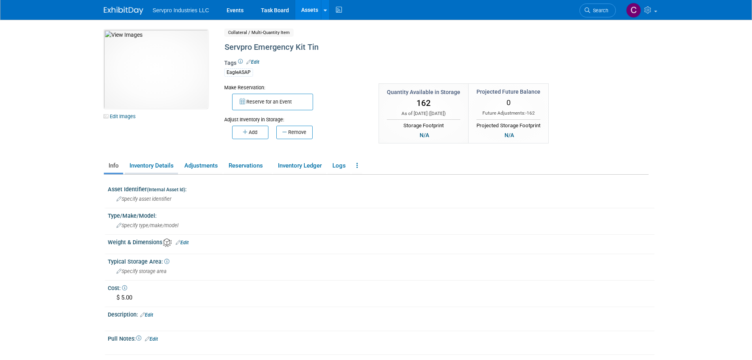
click at [144, 169] on link "Inventory Details" at bounding box center [151, 166] width 53 height 14
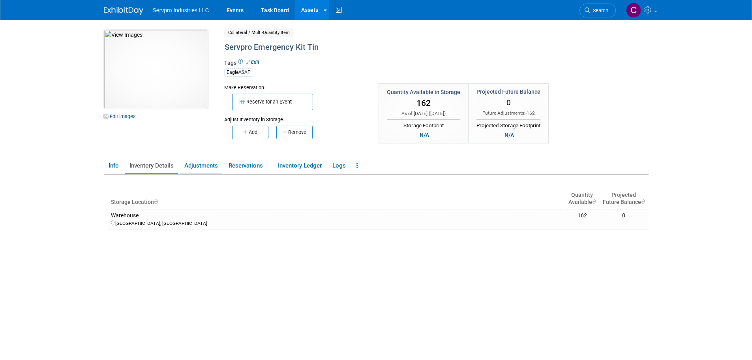
click at [194, 166] on link "Adjustments" at bounding box center [201, 166] width 43 height 14
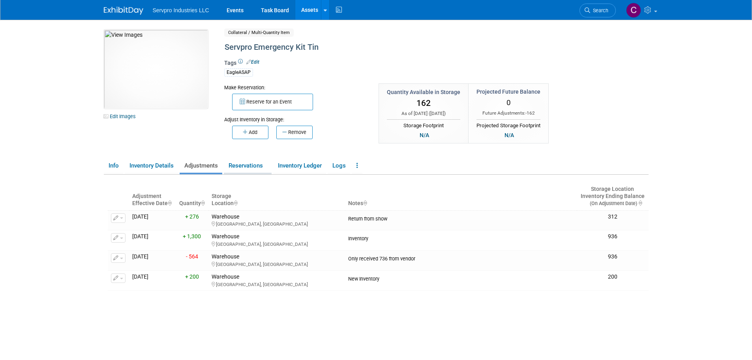
click at [240, 164] on link "Reservations" at bounding box center [248, 166] width 48 height 14
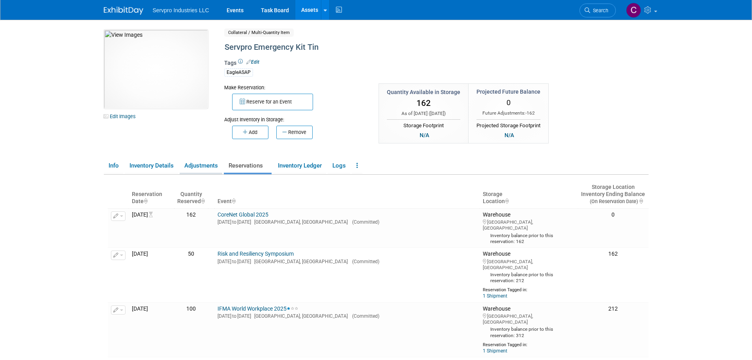
click at [193, 164] on link "Adjustments" at bounding box center [201, 166] width 43 height 14
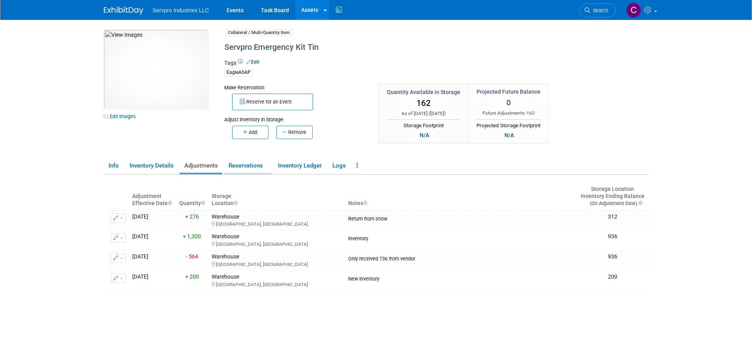
click at [253, 166] on link "Reservations" at bounding box center [248, 166] width 48 height 14
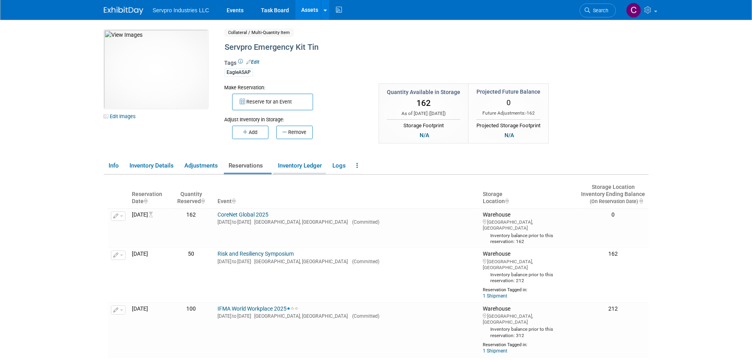
click at [289, 165] on link "Inventory Ledger" at bounding box center [299, 166] width 53 height 14
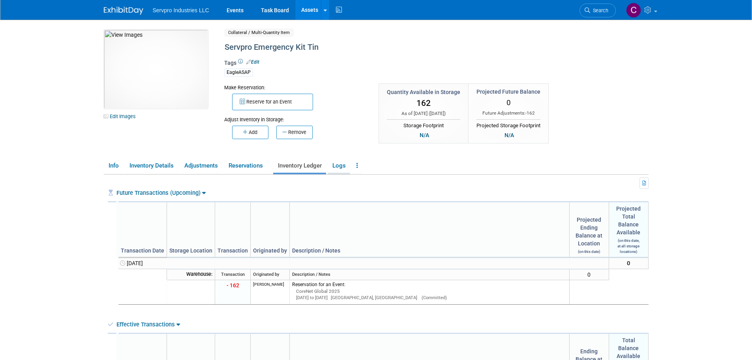
click at [335, 165] on link "Logs" at bounding box center [339, 166] width 22 height 14
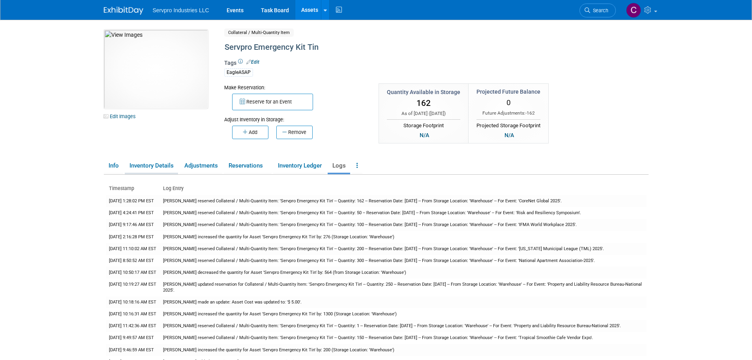
click at [141, 168] on link "Inventory Details" at bounding box center [151, 166] width 53 height 14
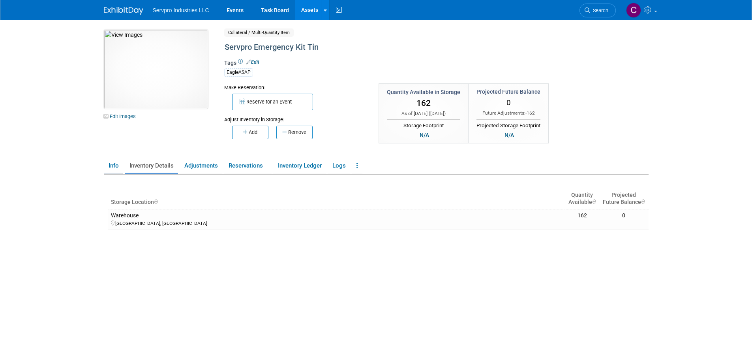
click at [110, 170] on link "Info" at bounding box center [113, 166] width 19 height 14
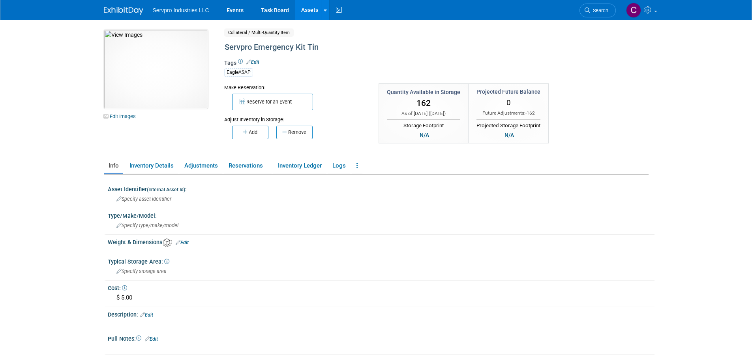
click at [235, 72] on div "EagleASAP" at bounding box center [238, 72] width 29 height 8
drag, startPoint x: 251, startPoint y: 72, endPoint x: 225, endPoint y: 73, distance: 25.3
click at [225, 73] on div "EagleASAP" at bounding box center [238, 72] width 29 height 8
copy div "EagleASAP"
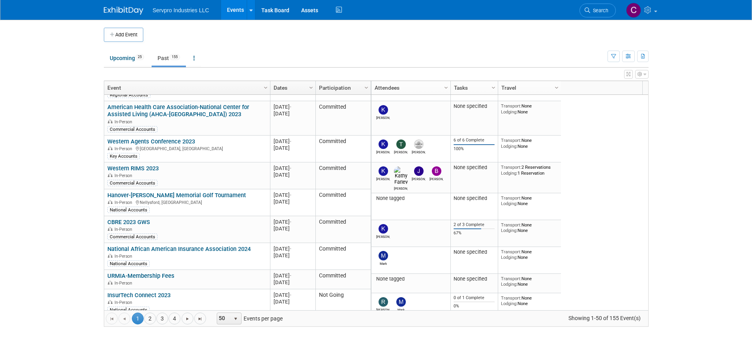
scroll to position [271, 0]
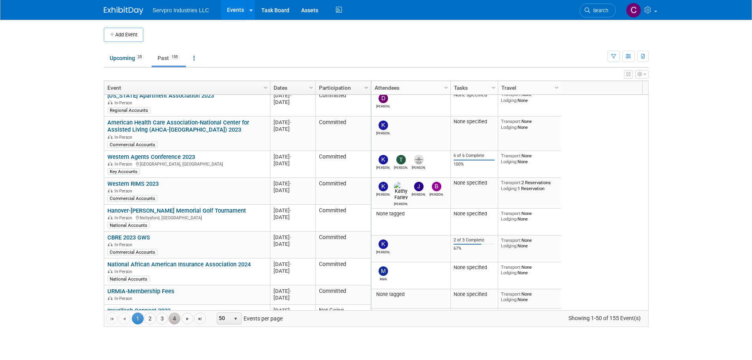
click at [175, 315] on link "4" at bounding box center [175, 318] width 12 height 12
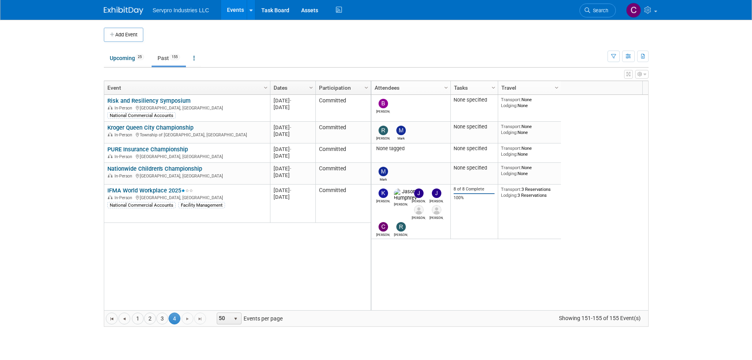
scroll to position [0, 0]
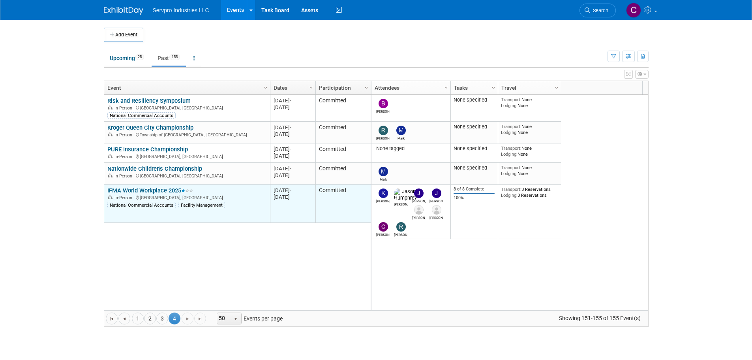
click at [158, 190] on link "IFMA World Workplace 2025" at bounding box center [150, 190] width 86 height 7
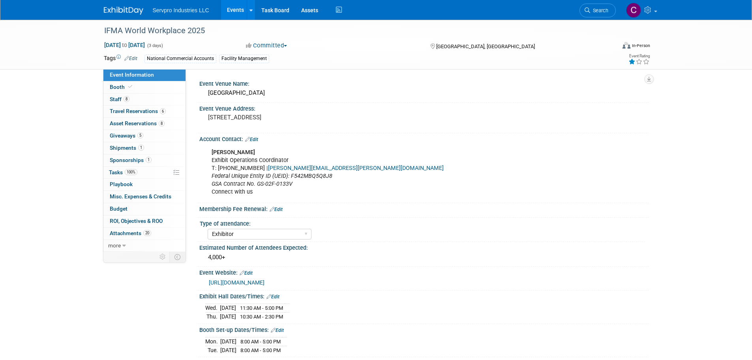
select select "Exhibitor"
select select "Linked In"
click at [121, 231] on span "Attachments 20" at bounding box center [130, 233] width 41 height 6
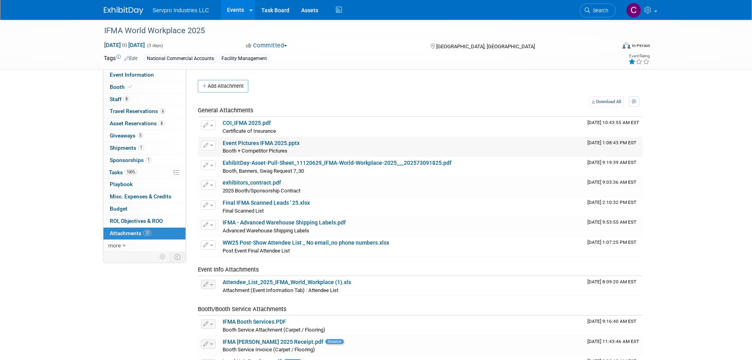
click at [246, 142] on link "Event Pictures IFMA 2025.pptx" at bounding box center [261, 143] width 77 height 6
